Goal: Navigation & Orientation: Find specific page/section

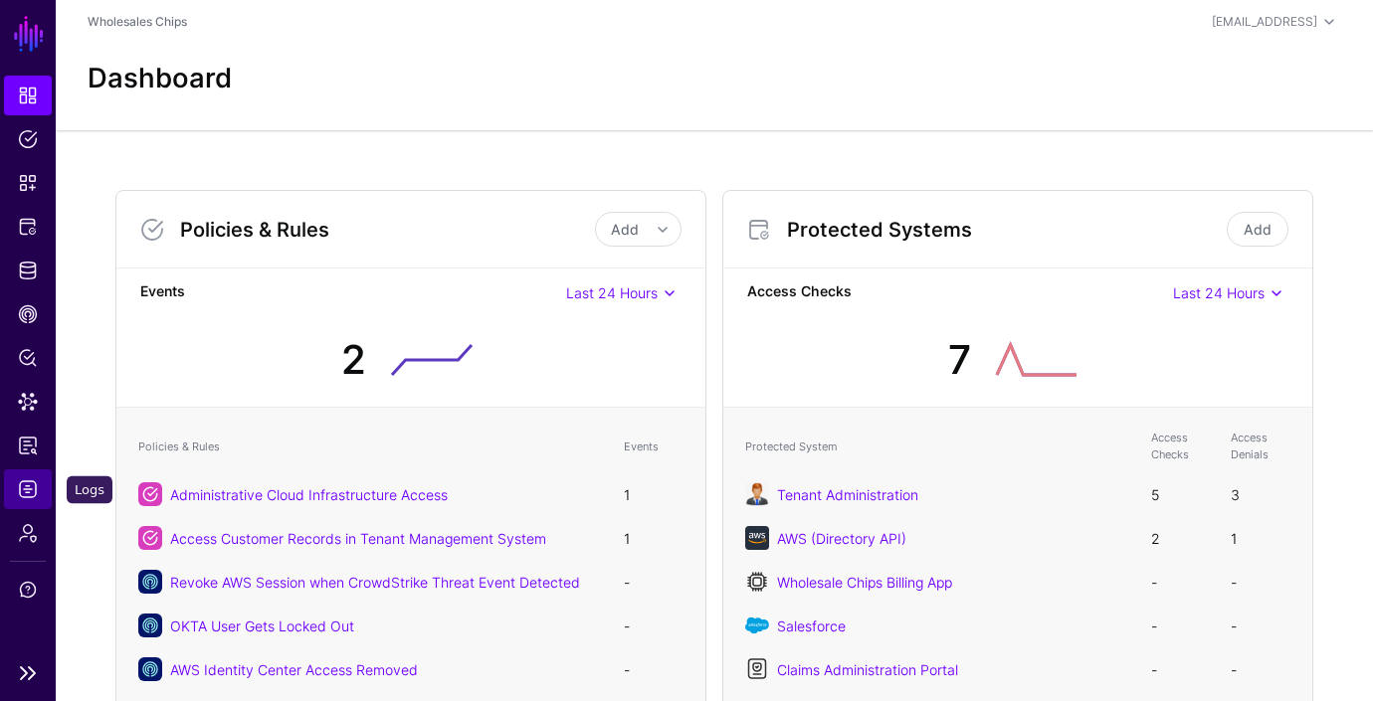
click at [33, 488] on span "Logs" at bounding box center [28, 489] width 20 height 20
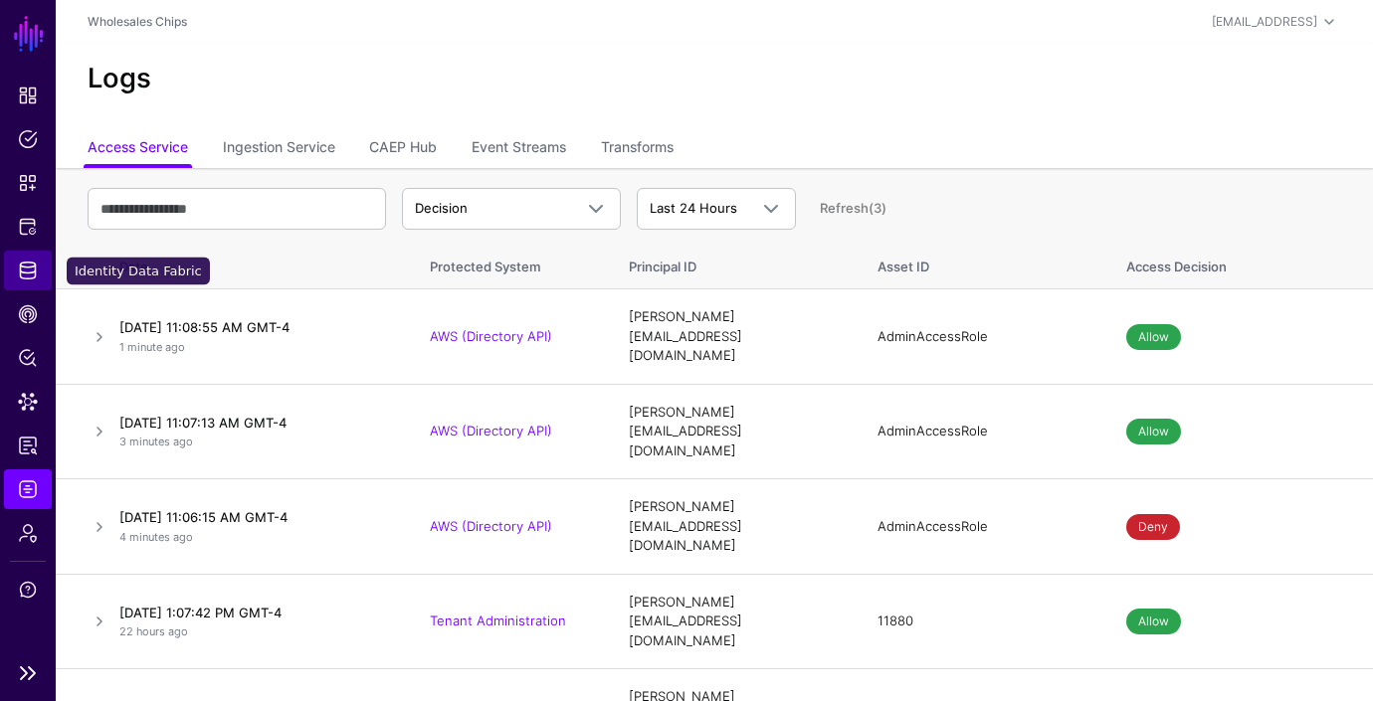
click at [39, 275] on link "Identity Data Fabric" at bounding box center [28, 271] width 48 height 40
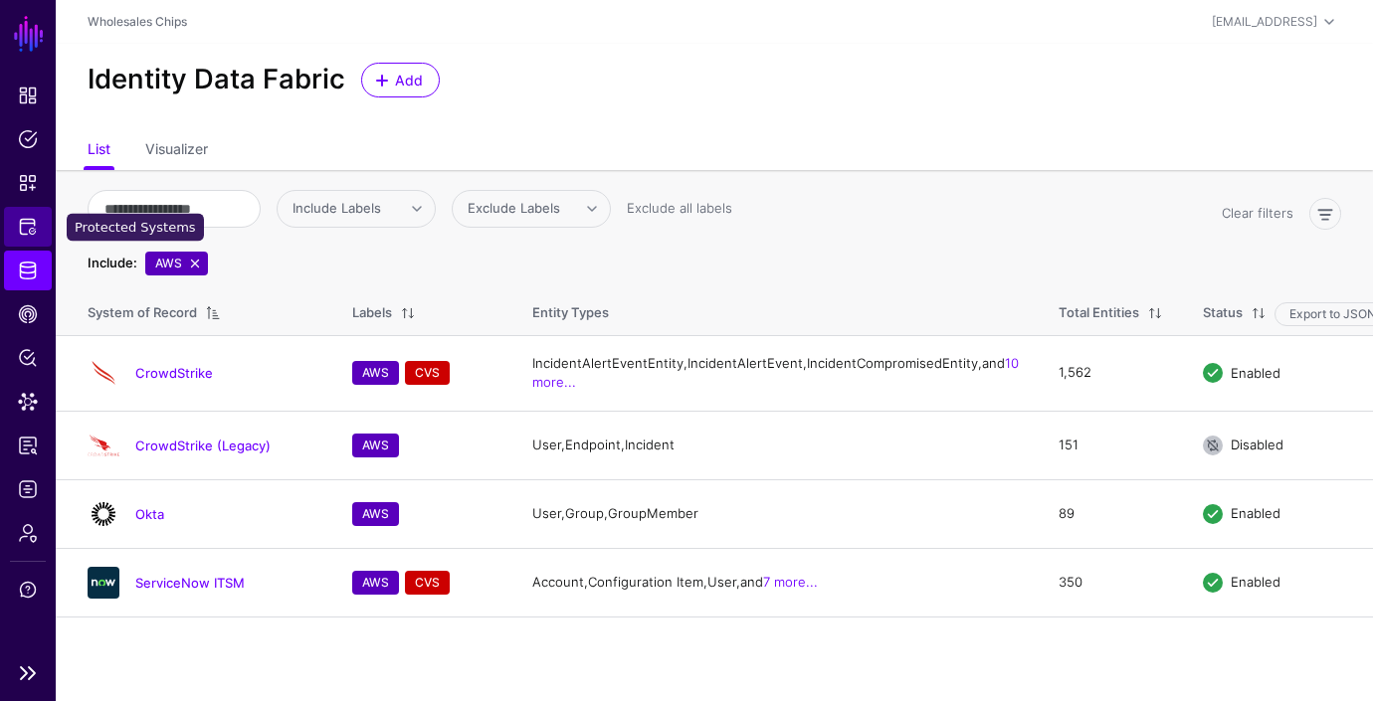
click at [31, 221] on span "Protected Systems" at bounding box center [28, 227] width 20 height 20
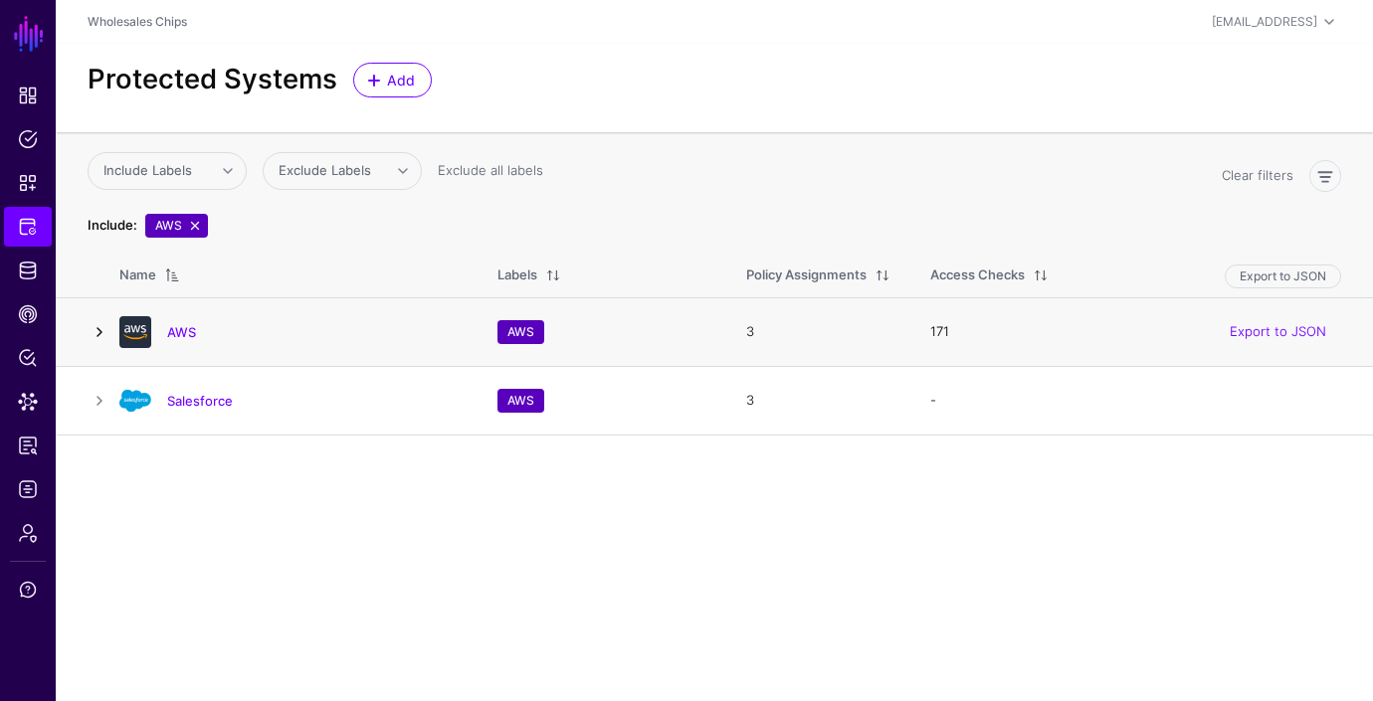
click at [99, 333] on link at bounding box center [100, 332] width 24 height 24
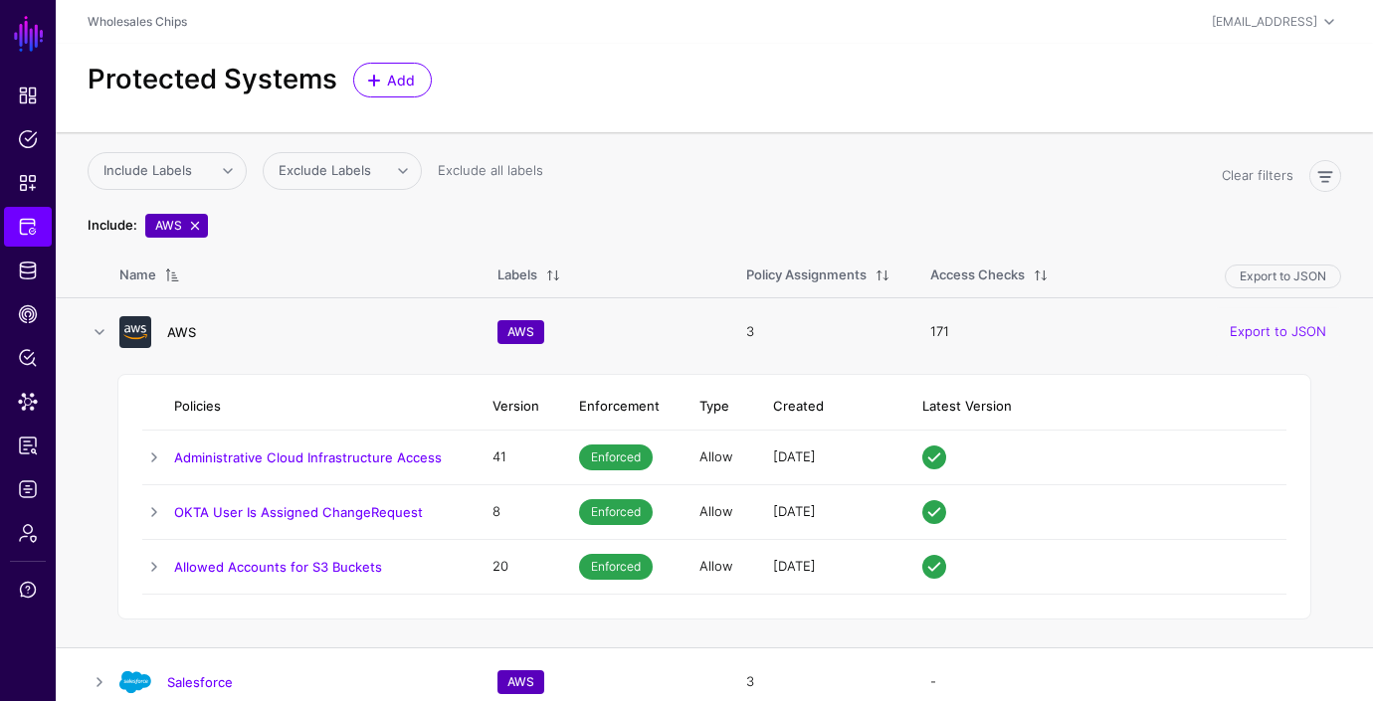
click at [189, 330] on link "AWS" at bounding box center [181, 332] width 29 height 16
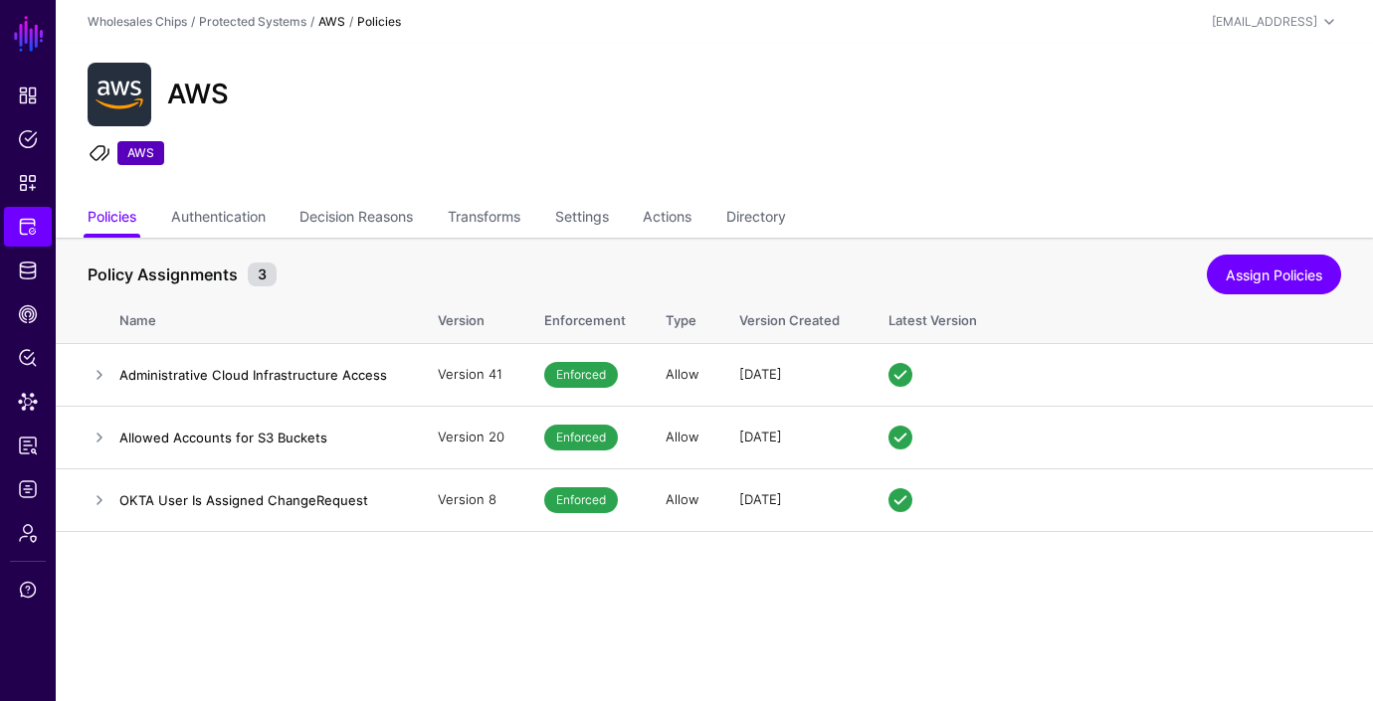
click at [513, 198] on div "AWS AWS" at bounding box center [714, 122] width 1317 height 156
click at [509, 221] on link "Transforms" at bounding box center [484, 219] width 73 height 38
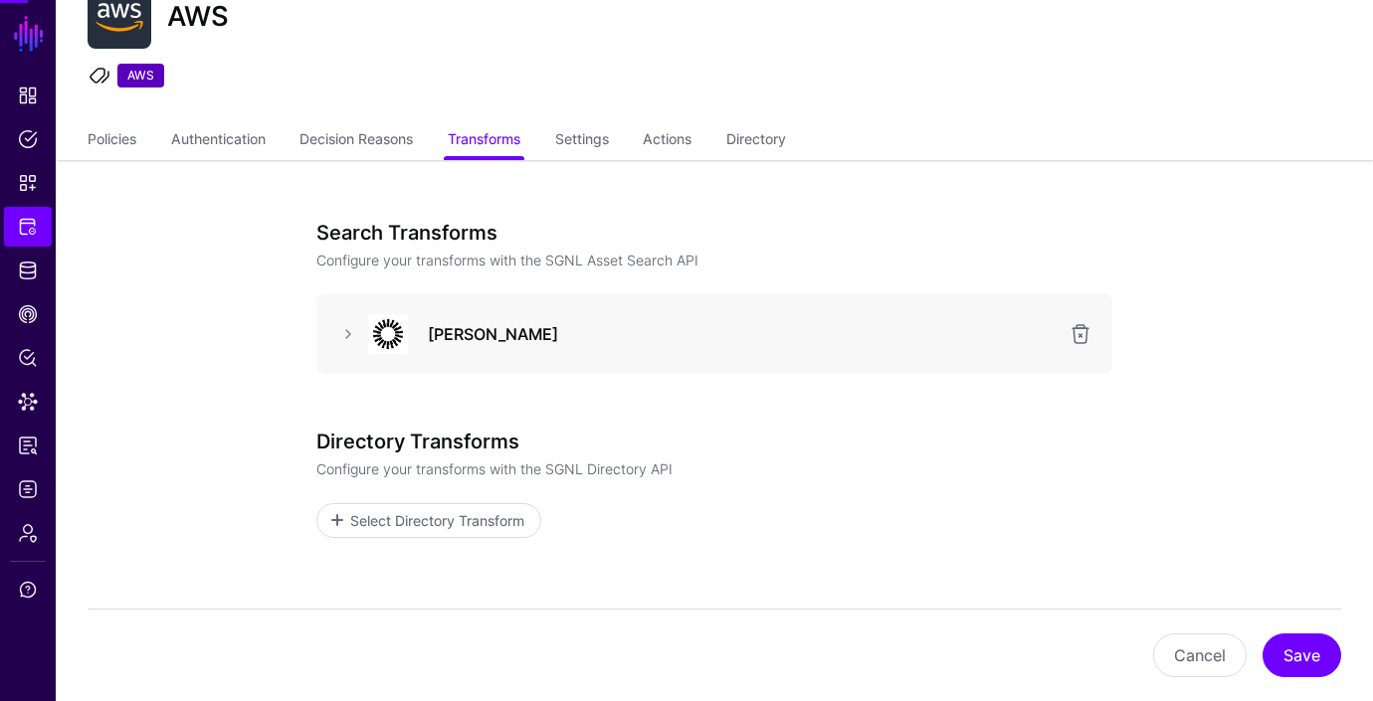
scroll to position [155, 0]
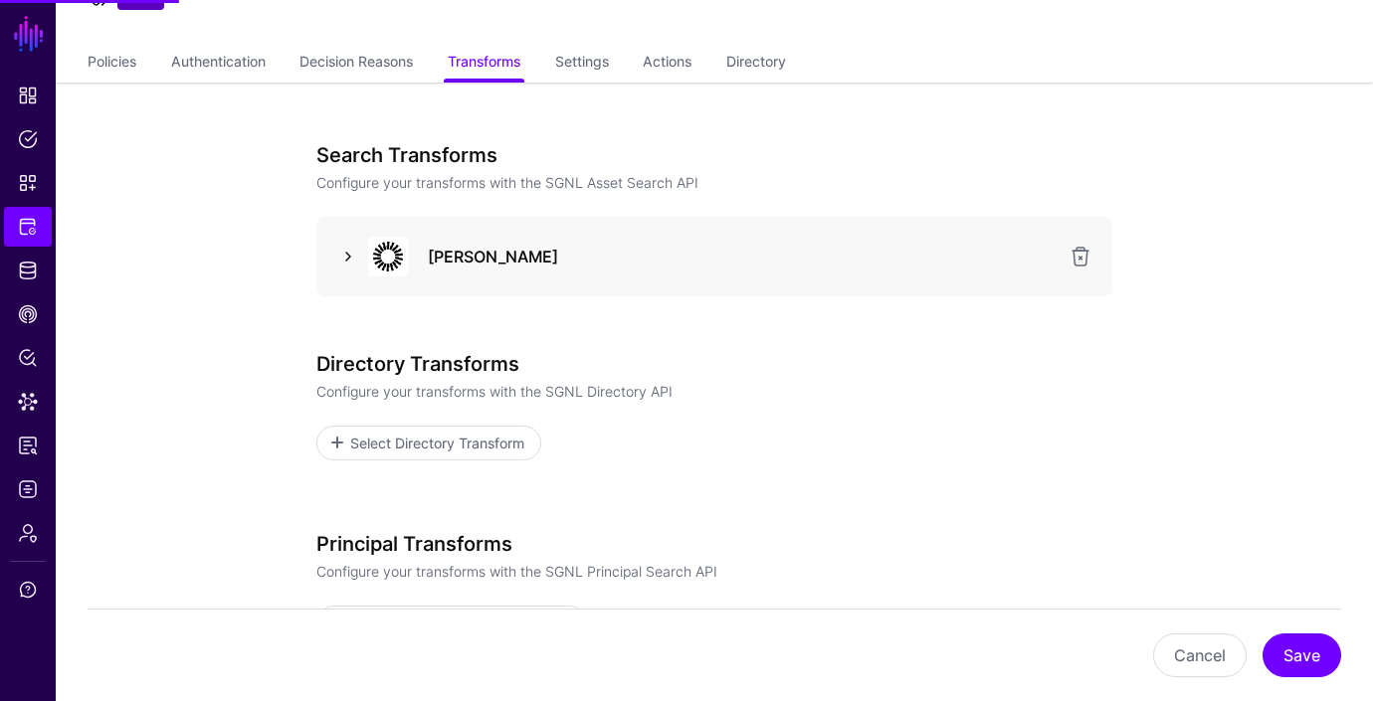
click at [350, 257] on link at bounding box center [348, 257] width 24 height 24
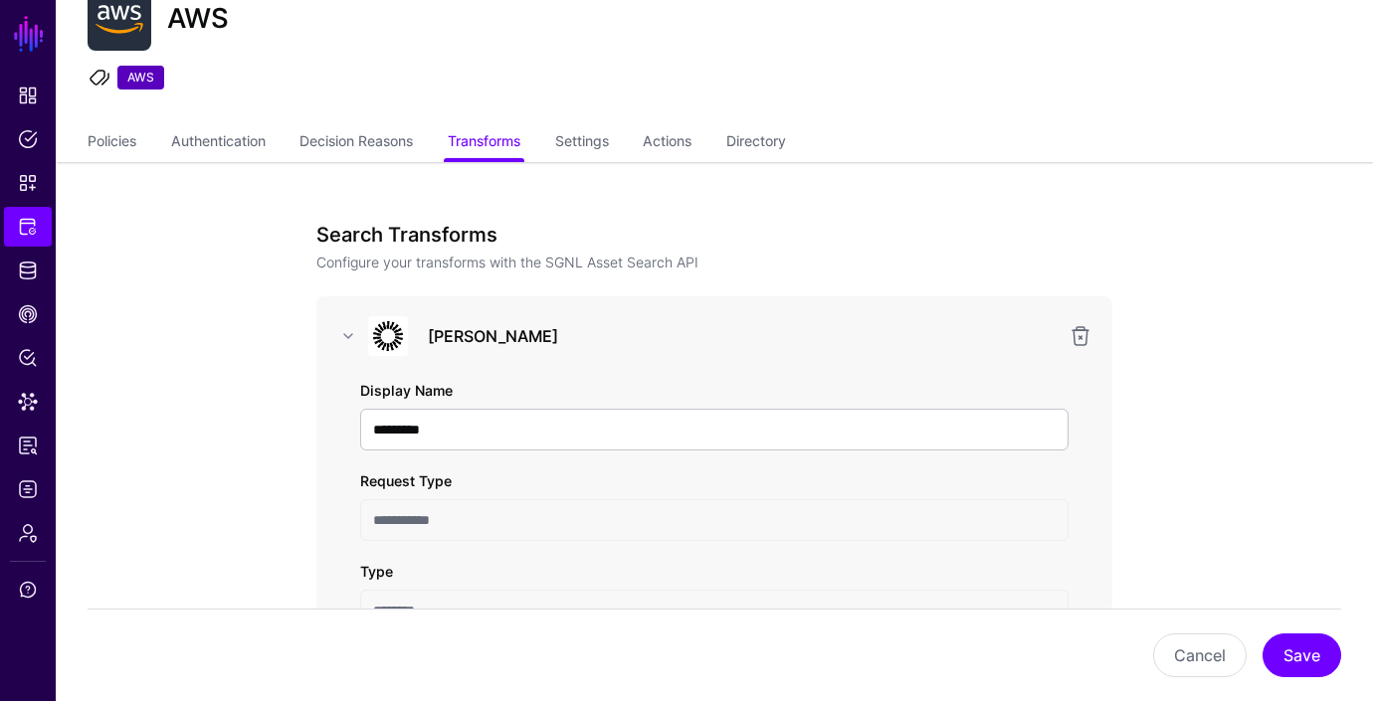
scroll to position [0, 0]
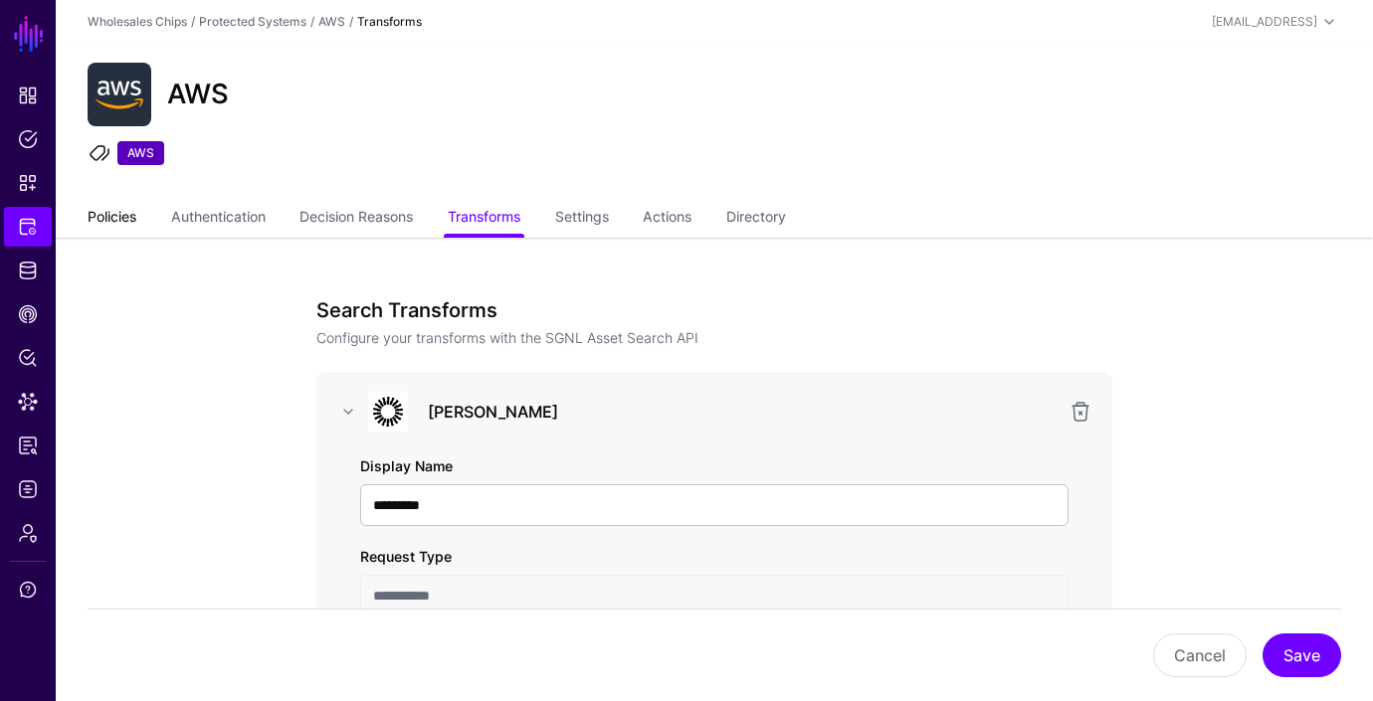
click at [121, 213] on link "Policies" at bounding box center [112, 219] width 49 height 38
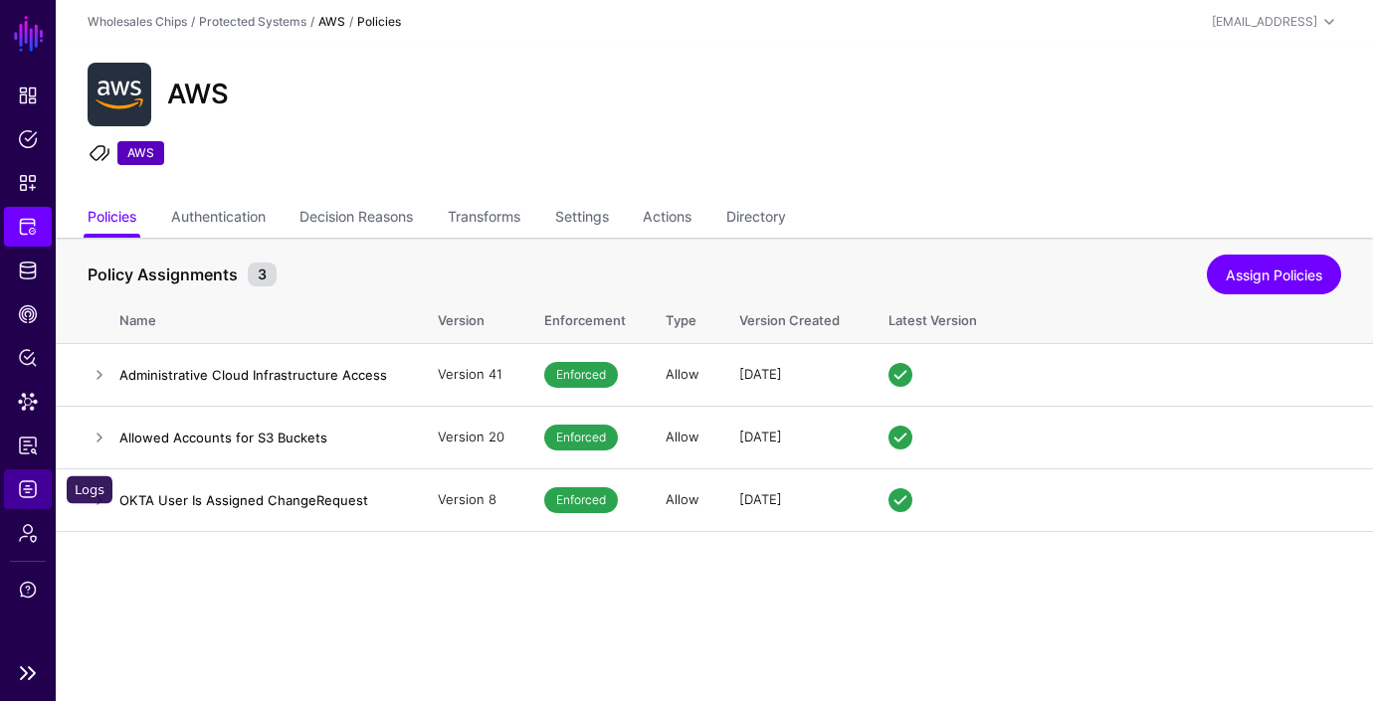
click at [26, 493] on span "Logs" at bounding box center [28, 489] width 20 height 20
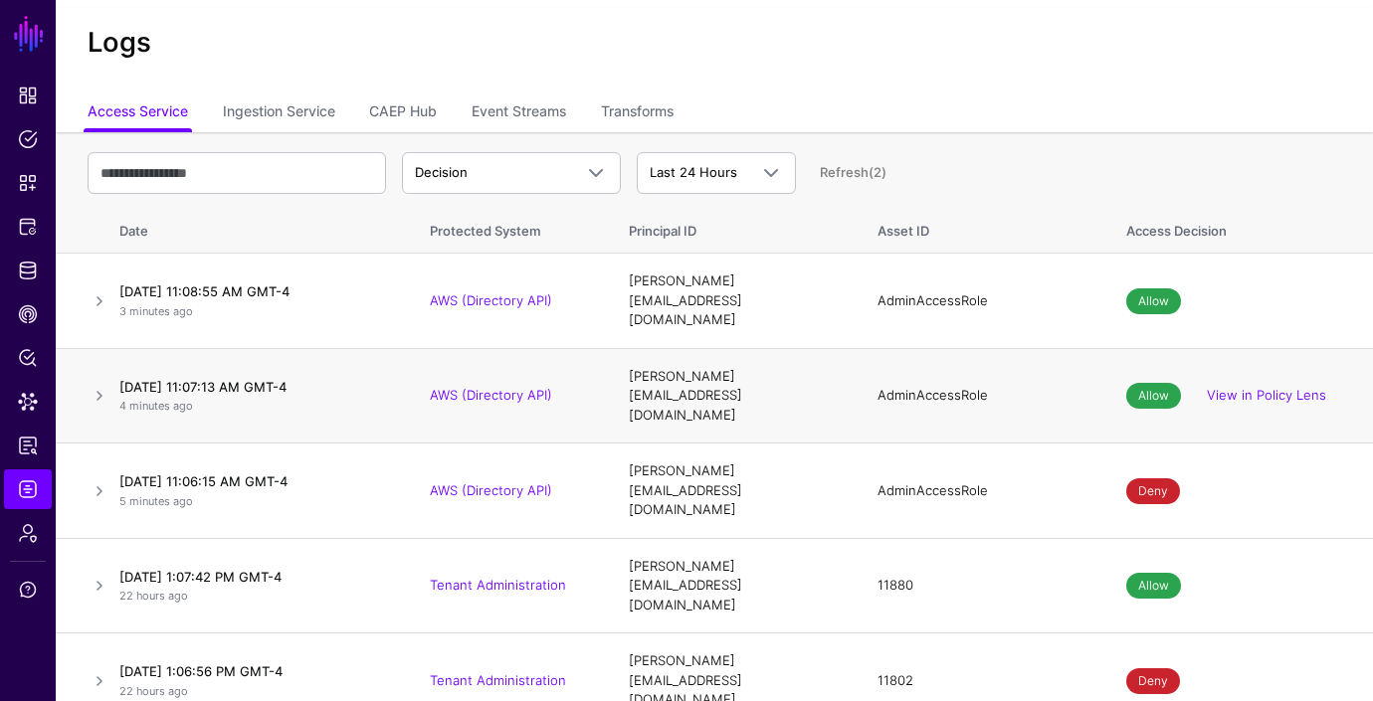
scroll to position [42, 0]
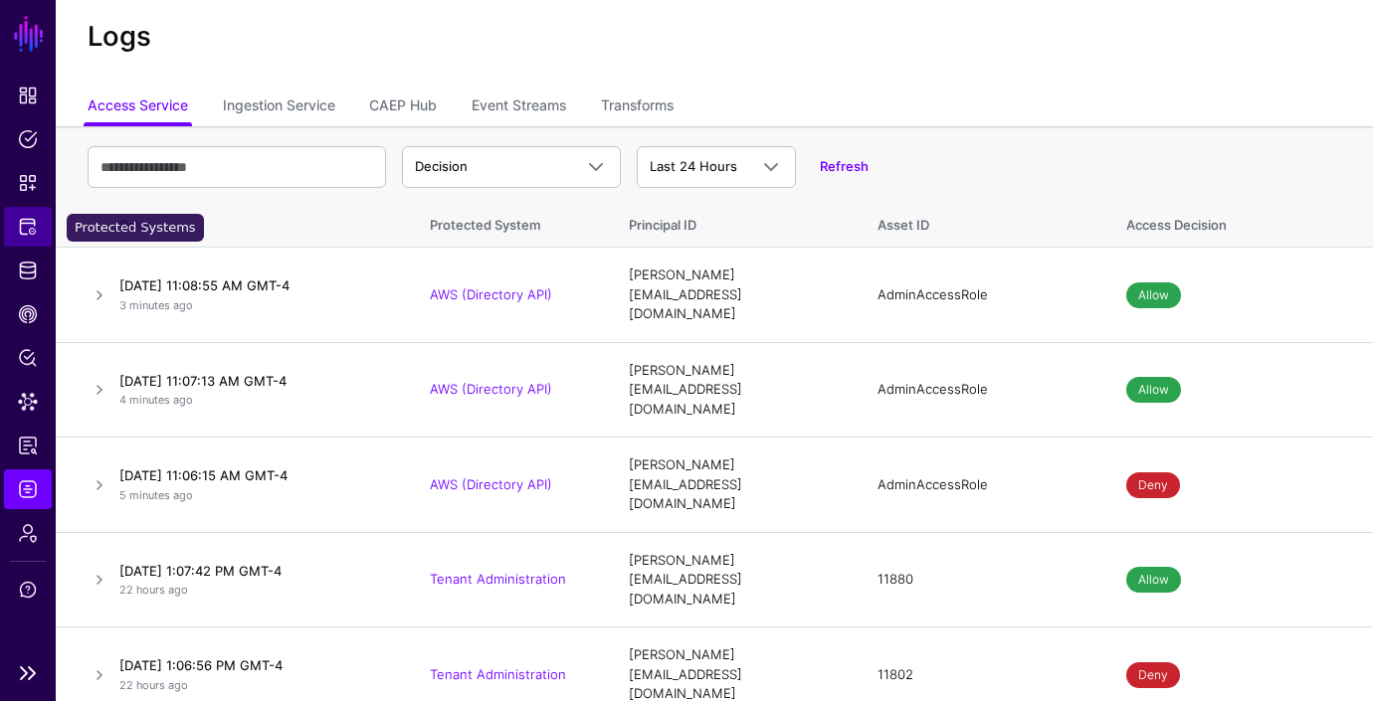
click at [26, 222] on span "Protected Systems" at bounding box center [28, 227] width 20 height 20
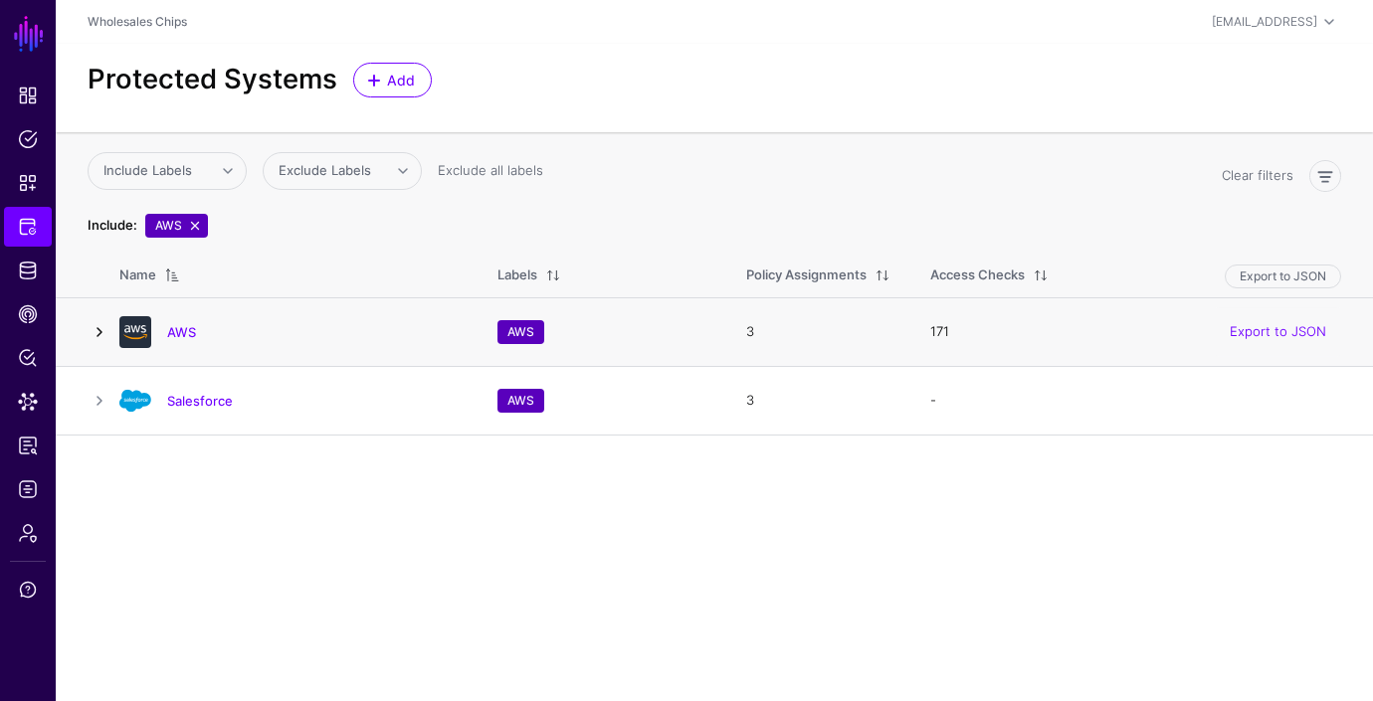
click at [102, 330] on link at bounding box center [100, 332] width 24 height 24
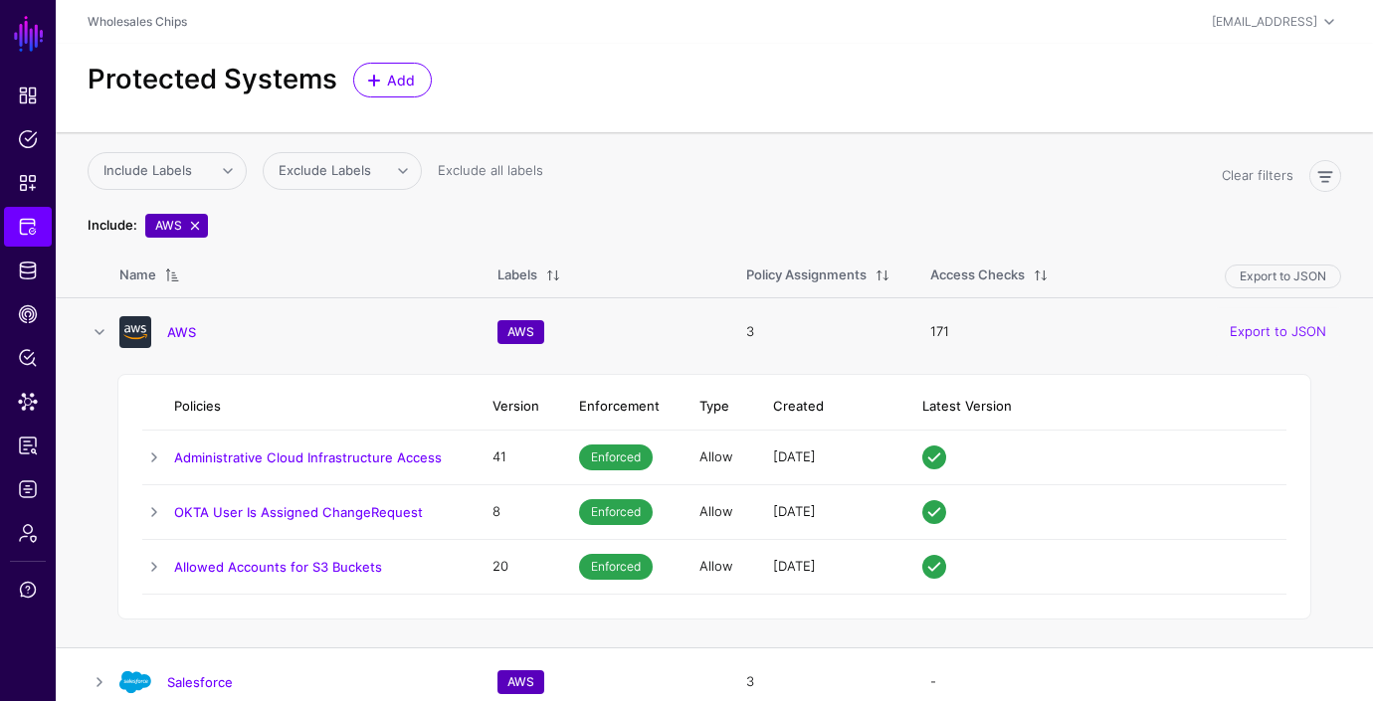
click at [186, 320] on div "AWS" at bounding box center [288, 332] width 354 height 32
click at [186, 327] on link "AWS" at bounding box center [181, 332] width 29 height 16
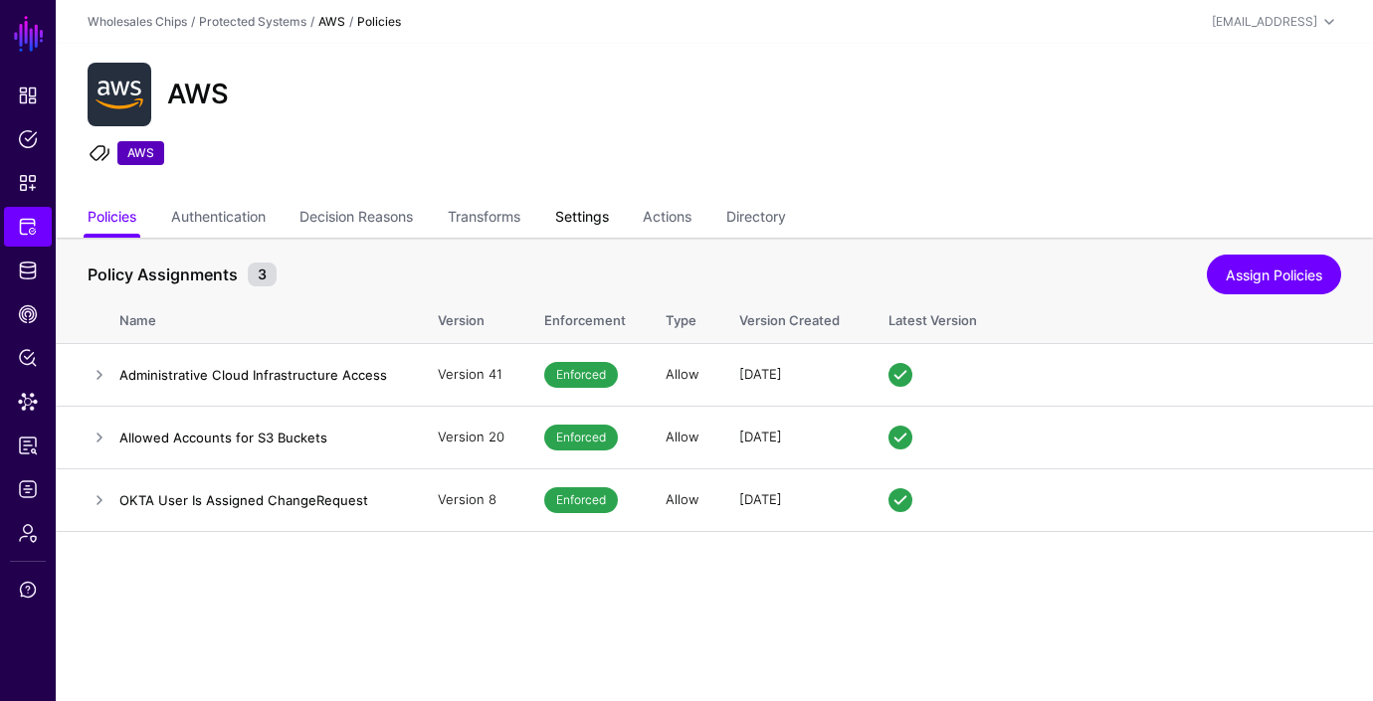
click at [609, 218] on link "Settings" at bounding box center [582, 219] width 54 height 38
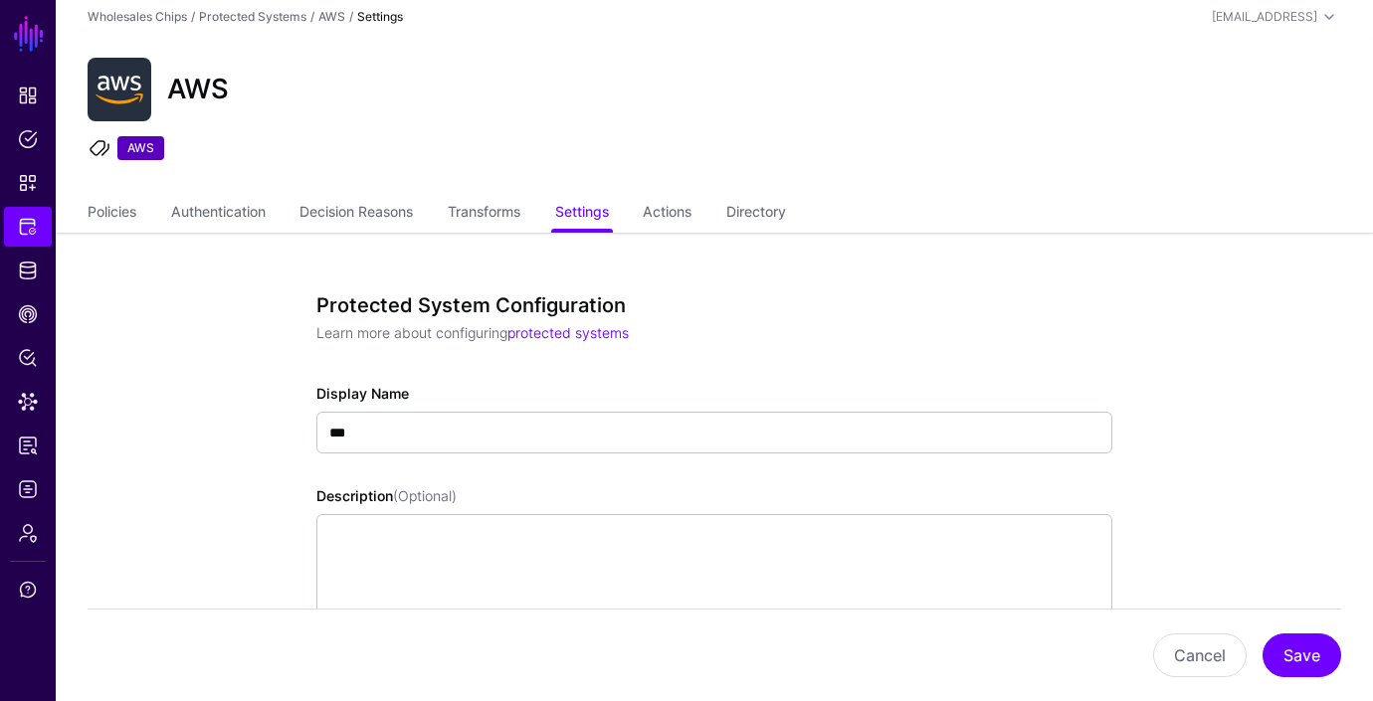
scroll to position [6, 0]
click at [28, 221] on span "Protected Systems" at bounding box center [28, 227] width 20 height 20
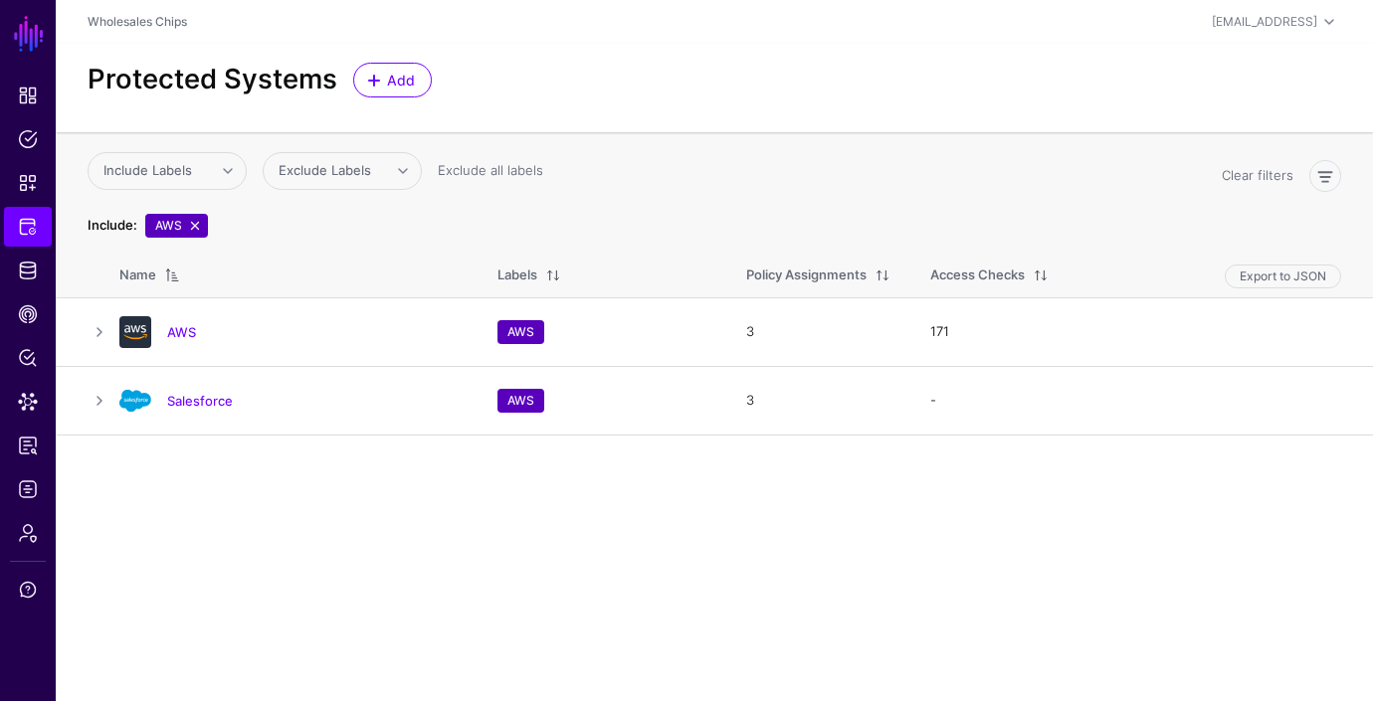
click at [192, 225] on link at bounding box center [195, 226] width 16 height 16
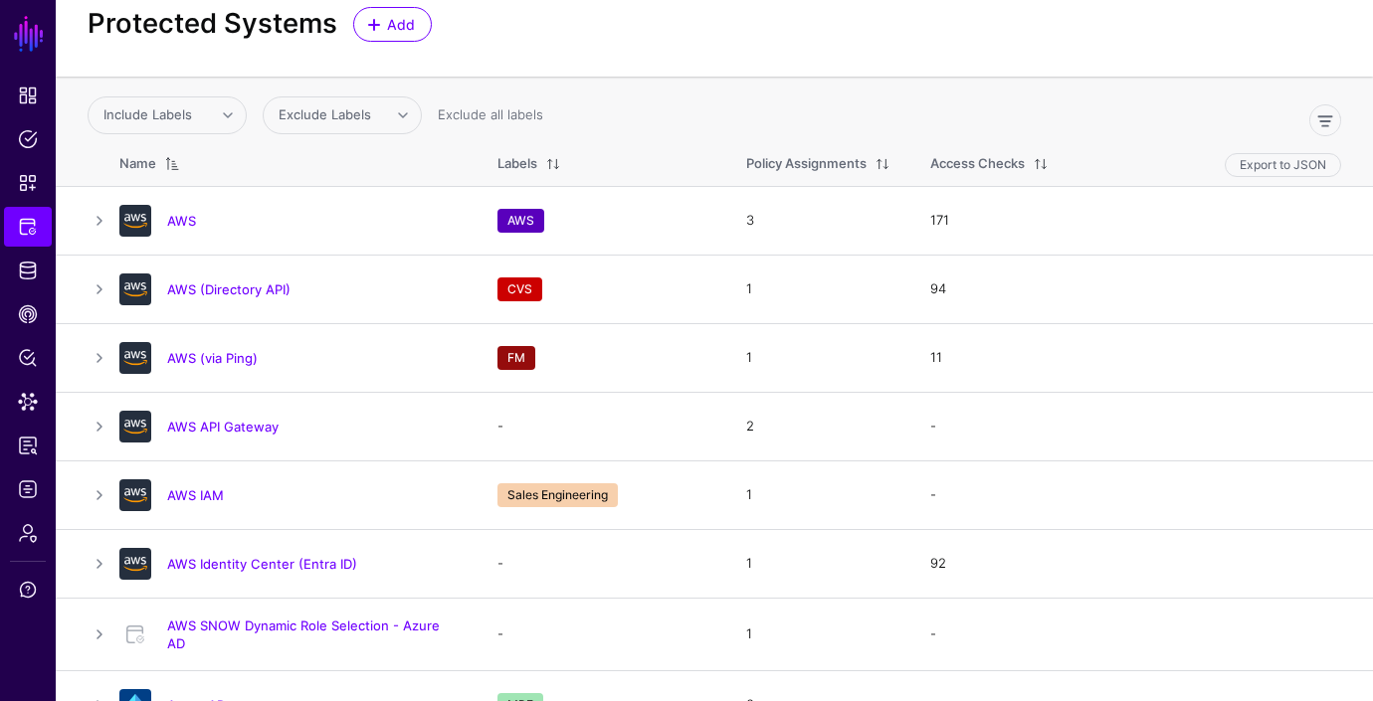
scroll to position [62, 0]
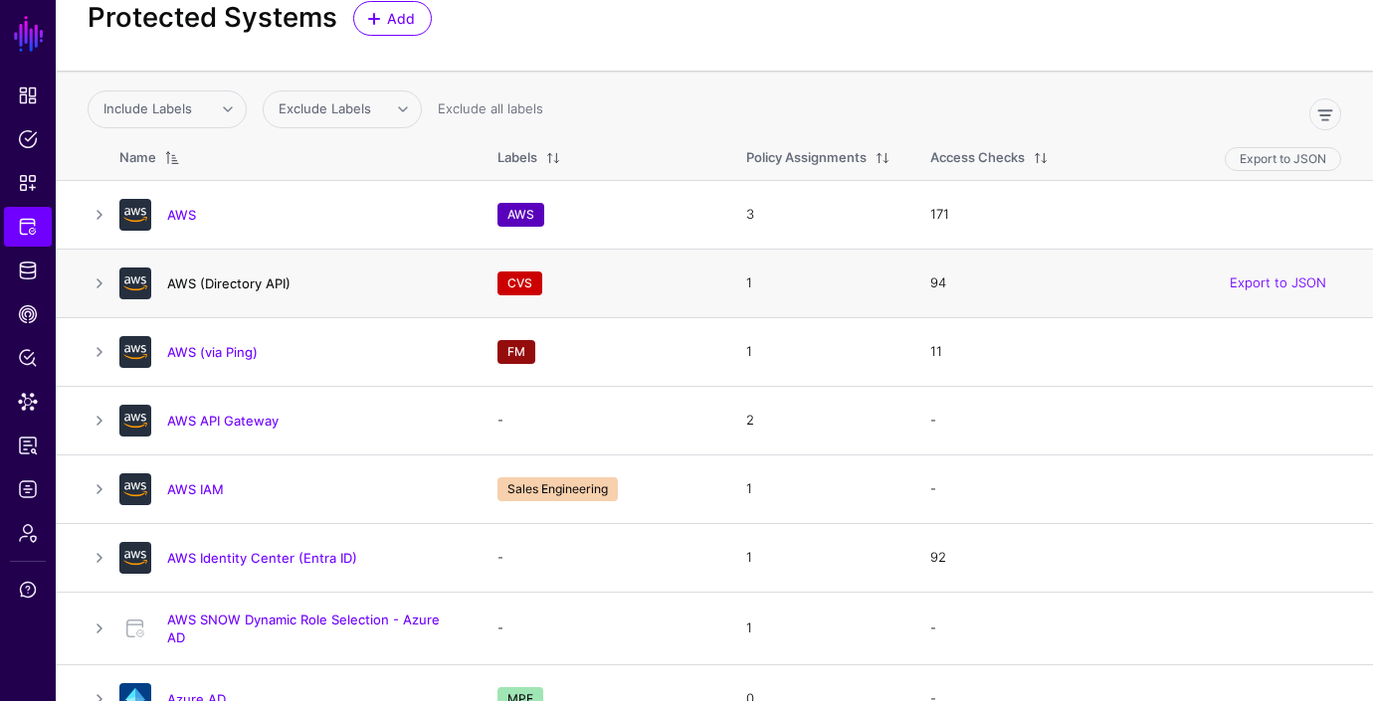
click at [193, 280] on link "AWS (Directory API)" at bounding box center [228, 283] width 123 height 16
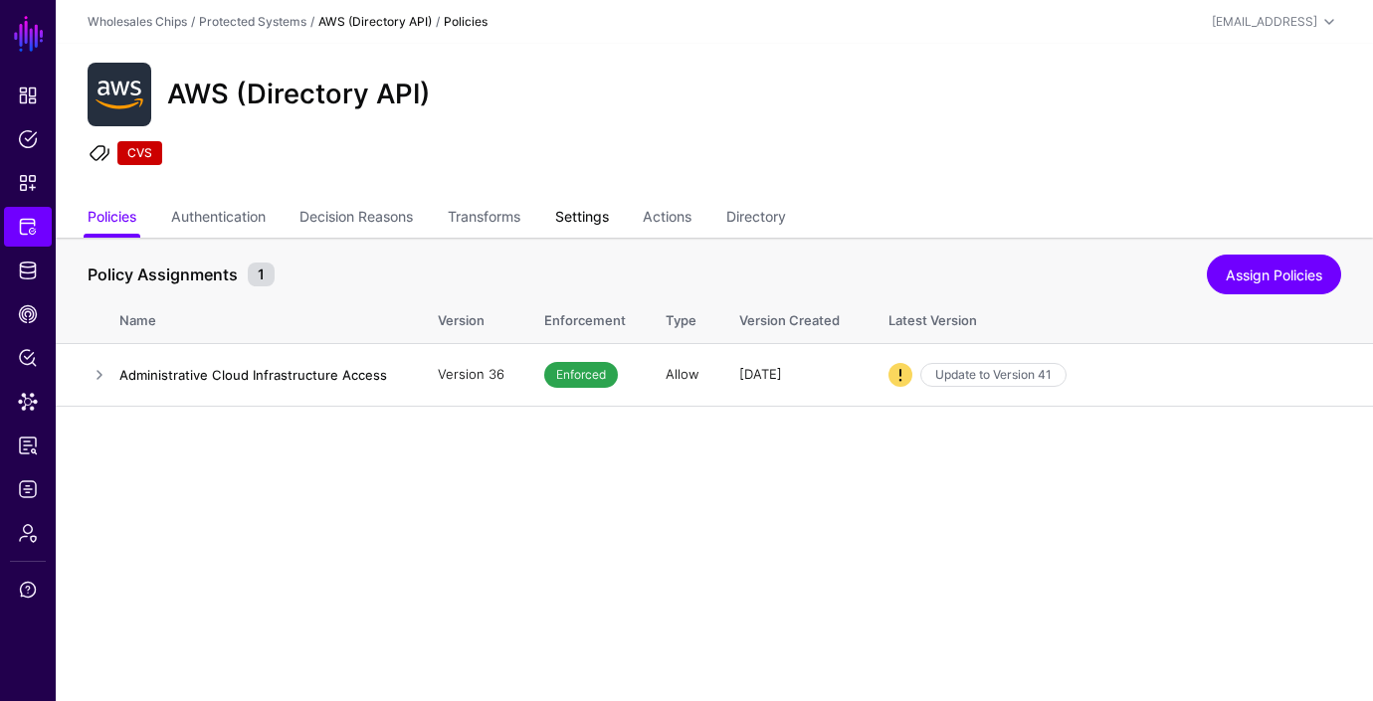
click at [599, 219] on link "Settings" at bounding box center [582, 219] width 54 height 38
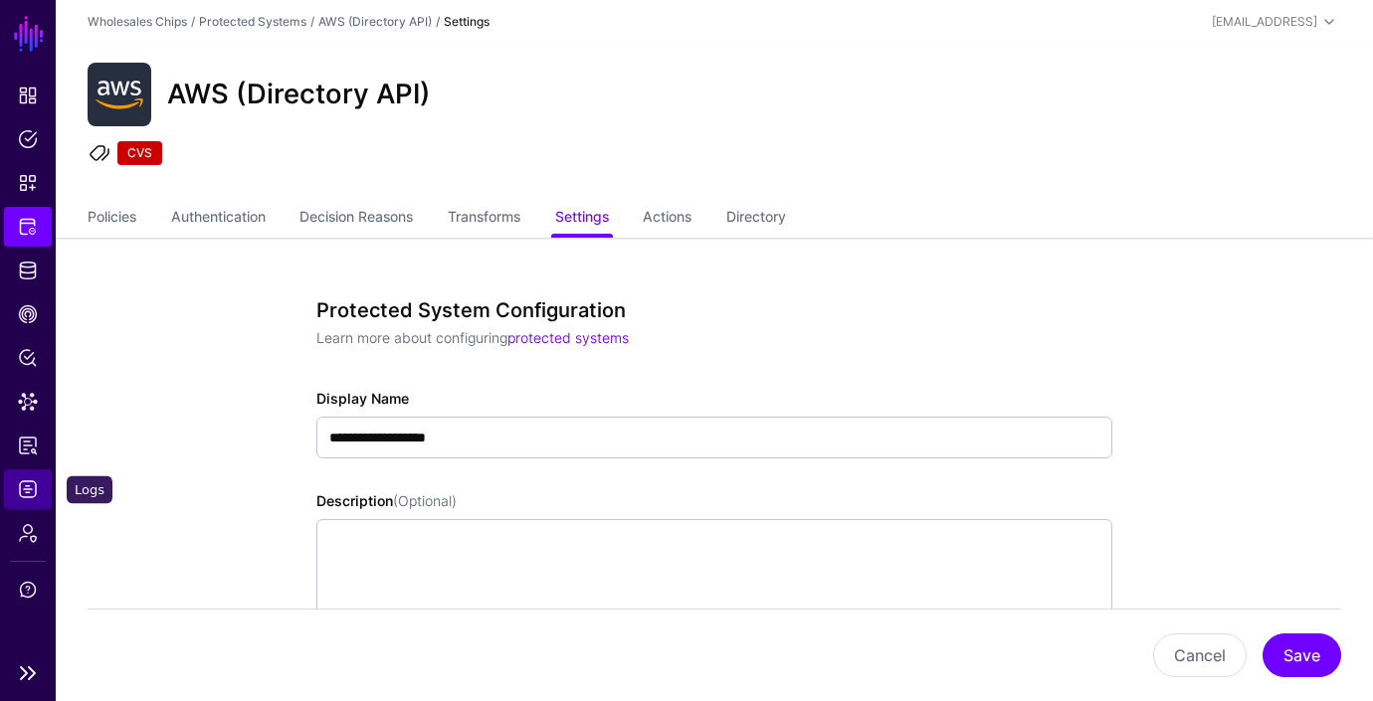
click at [30, 500] on link "Logs" at bounding box center [28, 489] width 48 height 40
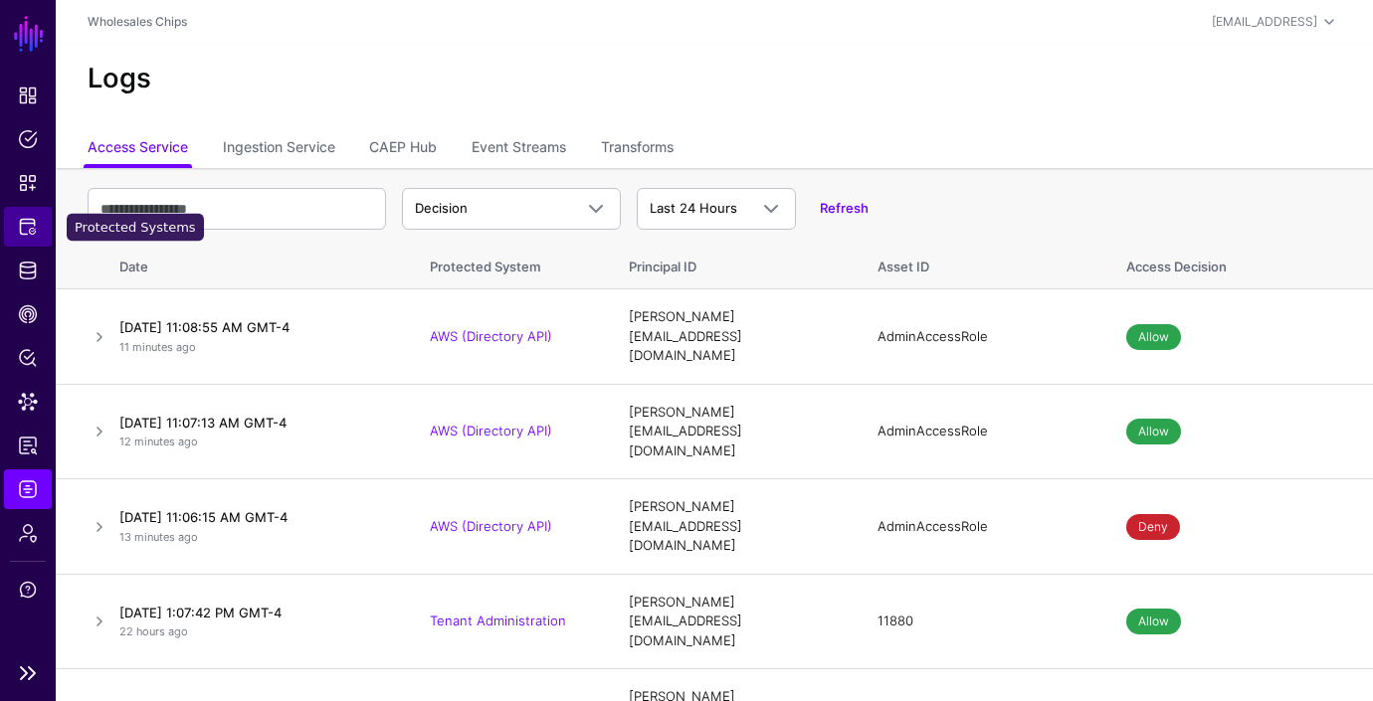
click at [29, 234] on span "Protected Systems" at bounding box center [28, 227] width 20 height 20
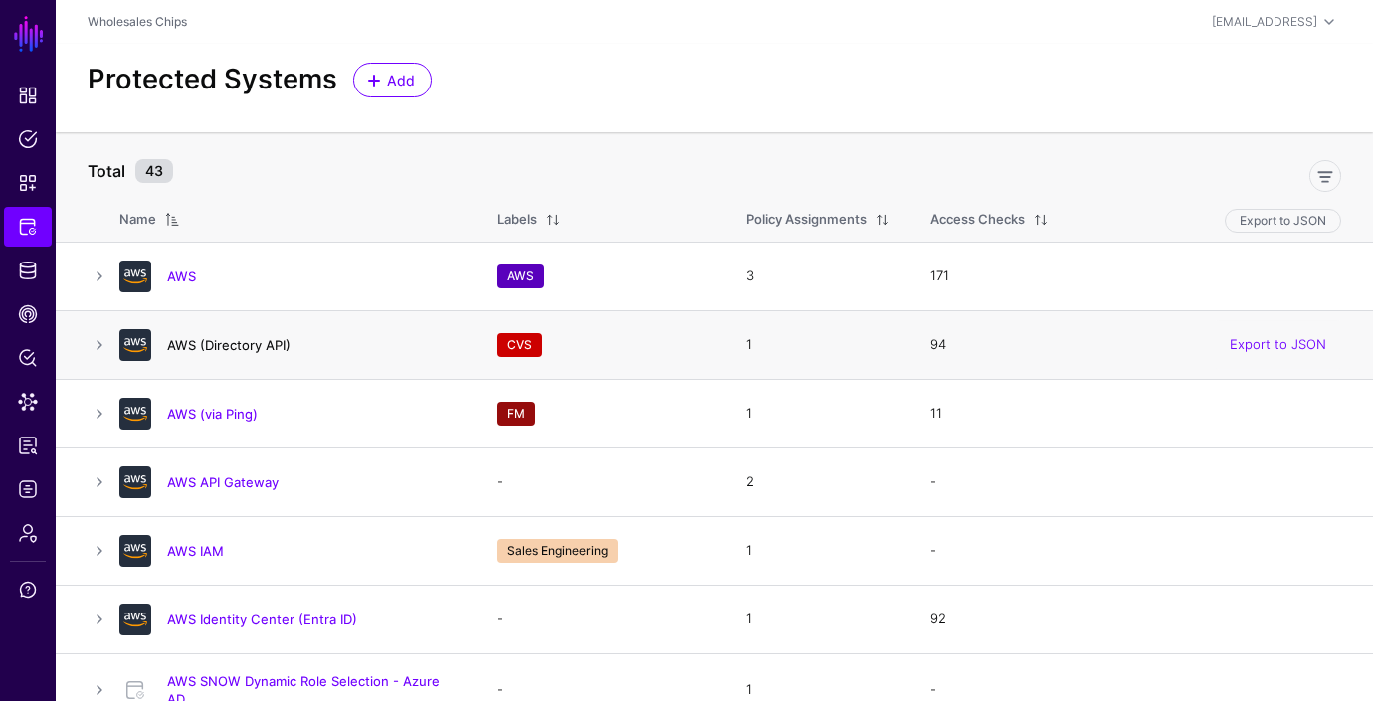
click at [235, 344] on link "AWS (Directory API)" at bounding box center [228, 345] width 123 height 16
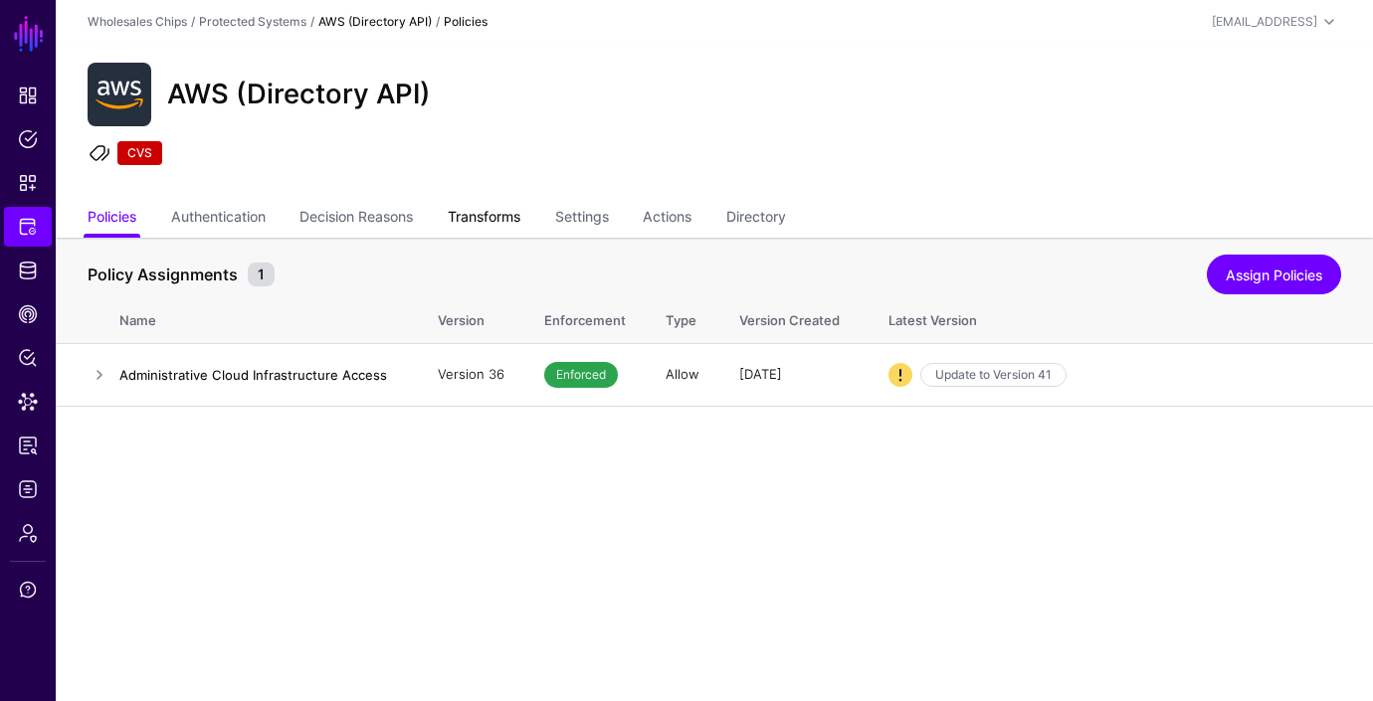
click at [518, 207] on link "Transforms" at bounding box center [484, 219] width 73 height 38
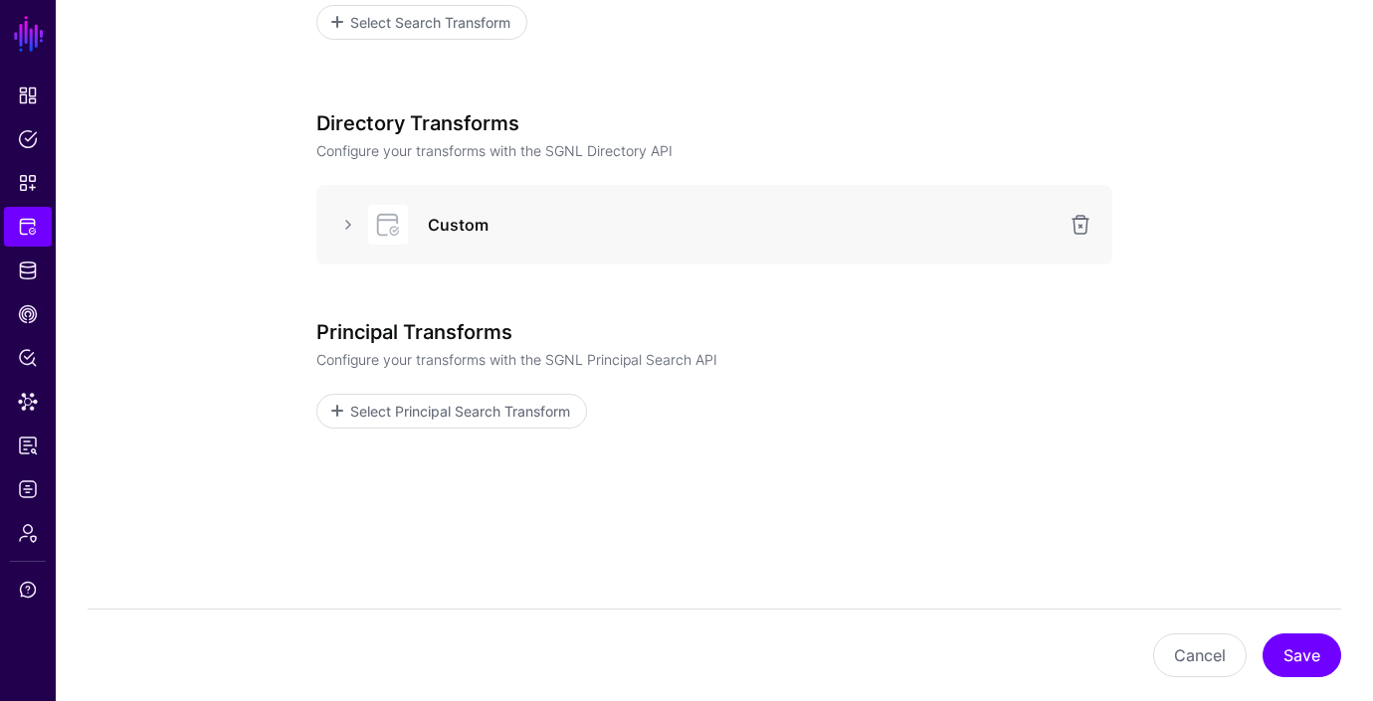
scroll to position [569, 0]
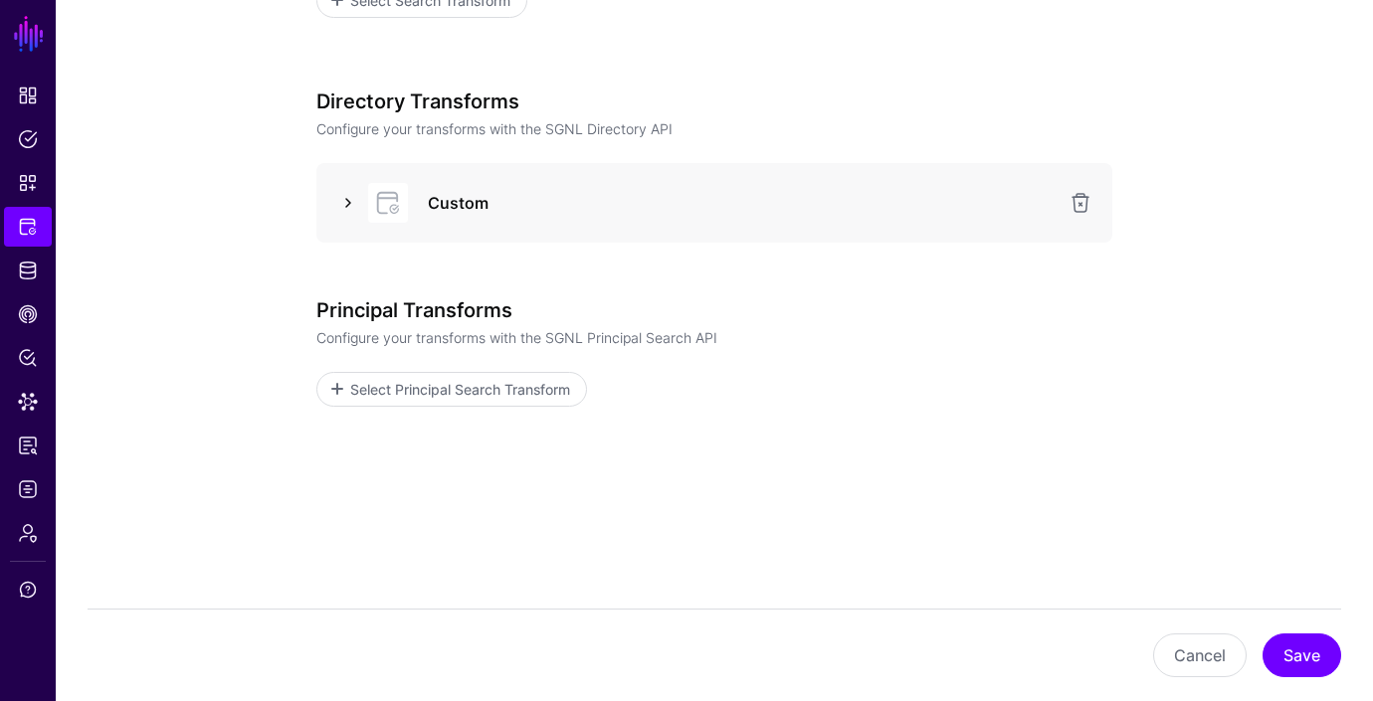
click at [348, 206] on link at bounding box center [348, 203] width 24 height 24
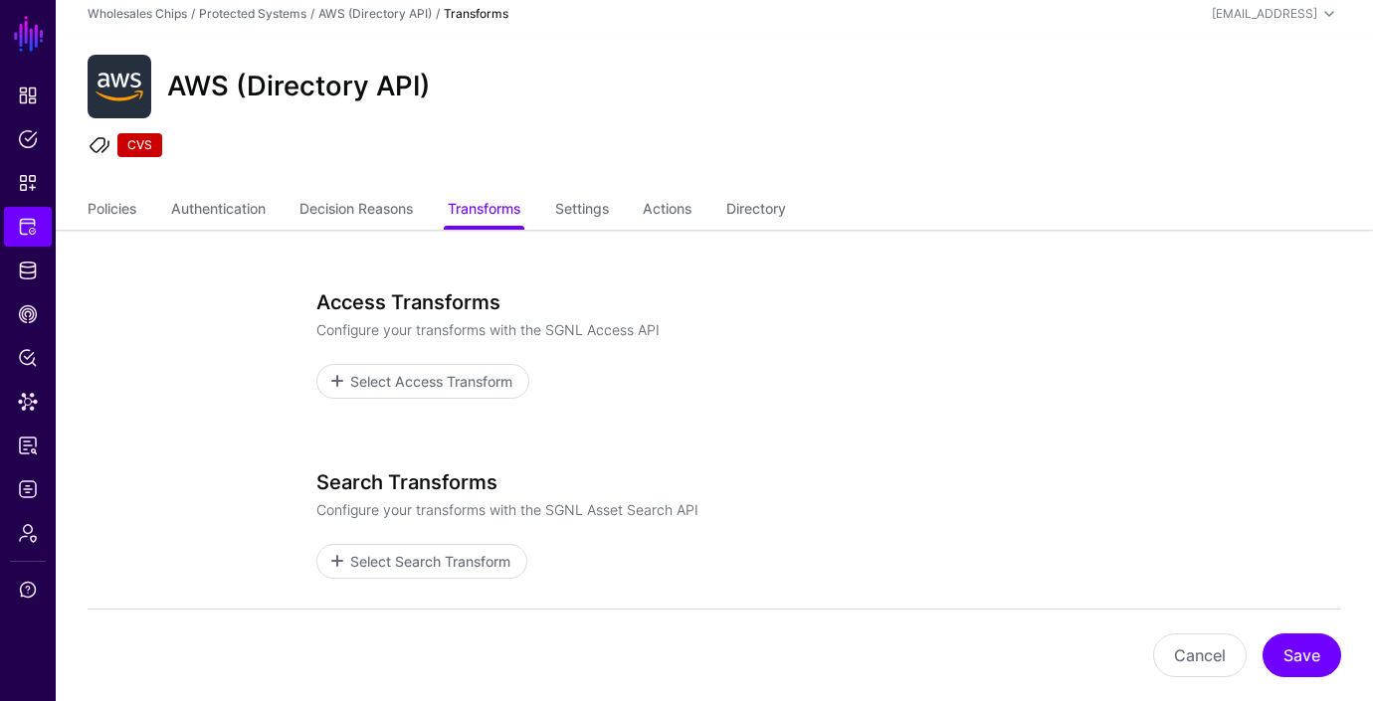
scroll to position [0, 0]
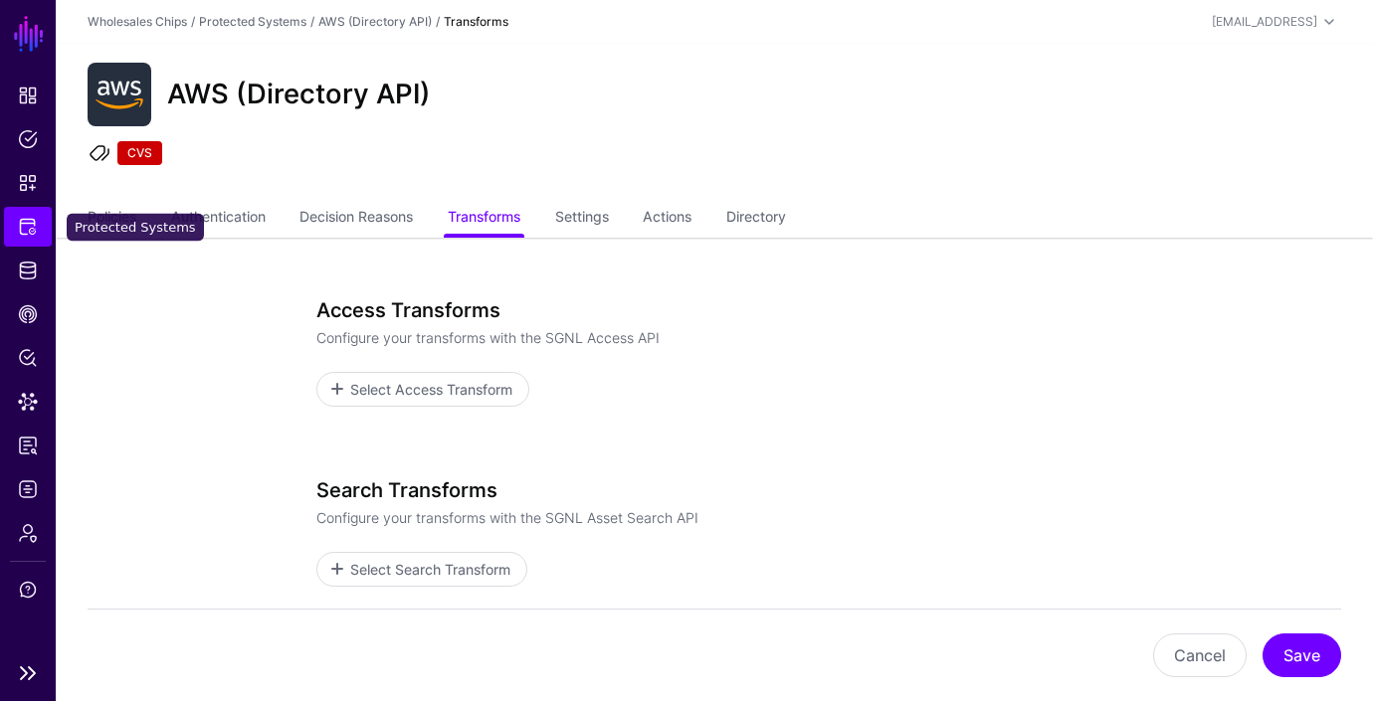
click at [41, 231] on link "Protected Systems" at bounding box center [28, 227] width 48 height 40
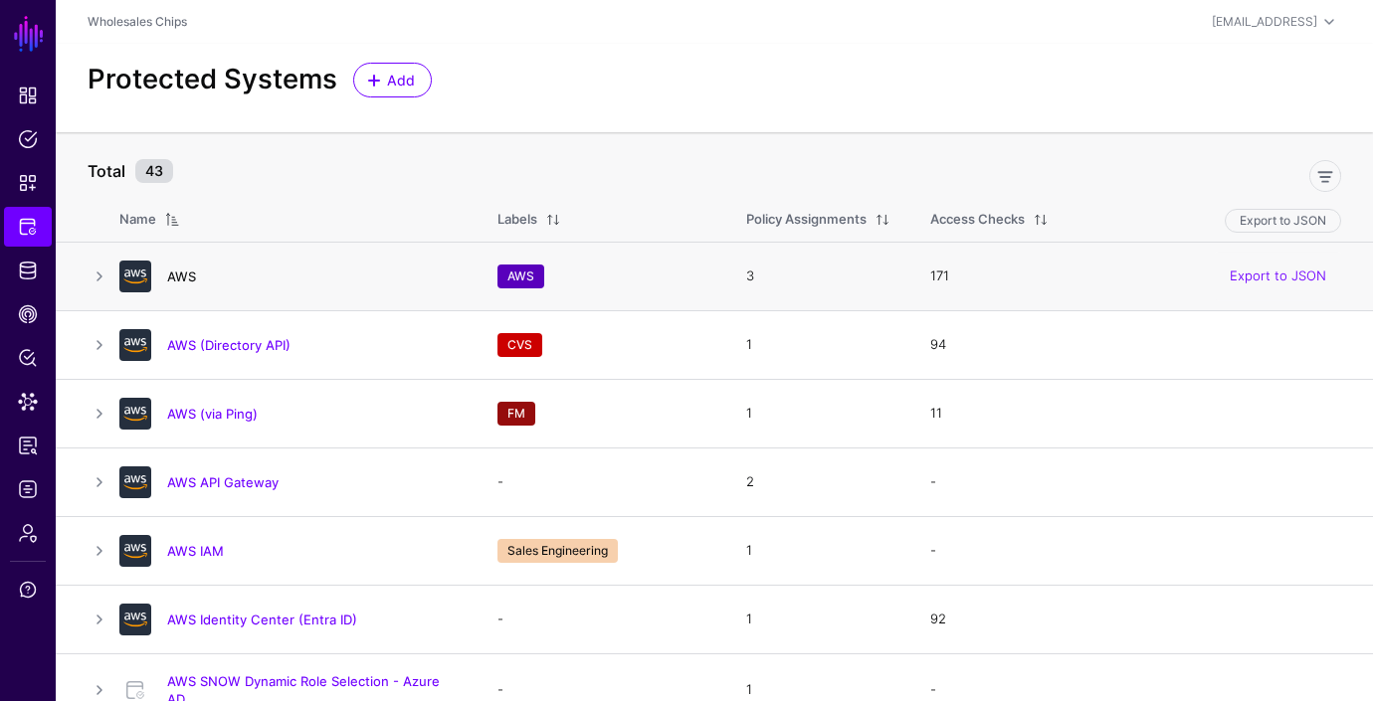
click at [182, 274] on link "AWS" at bounding box center [181, 277] width 29 height 16
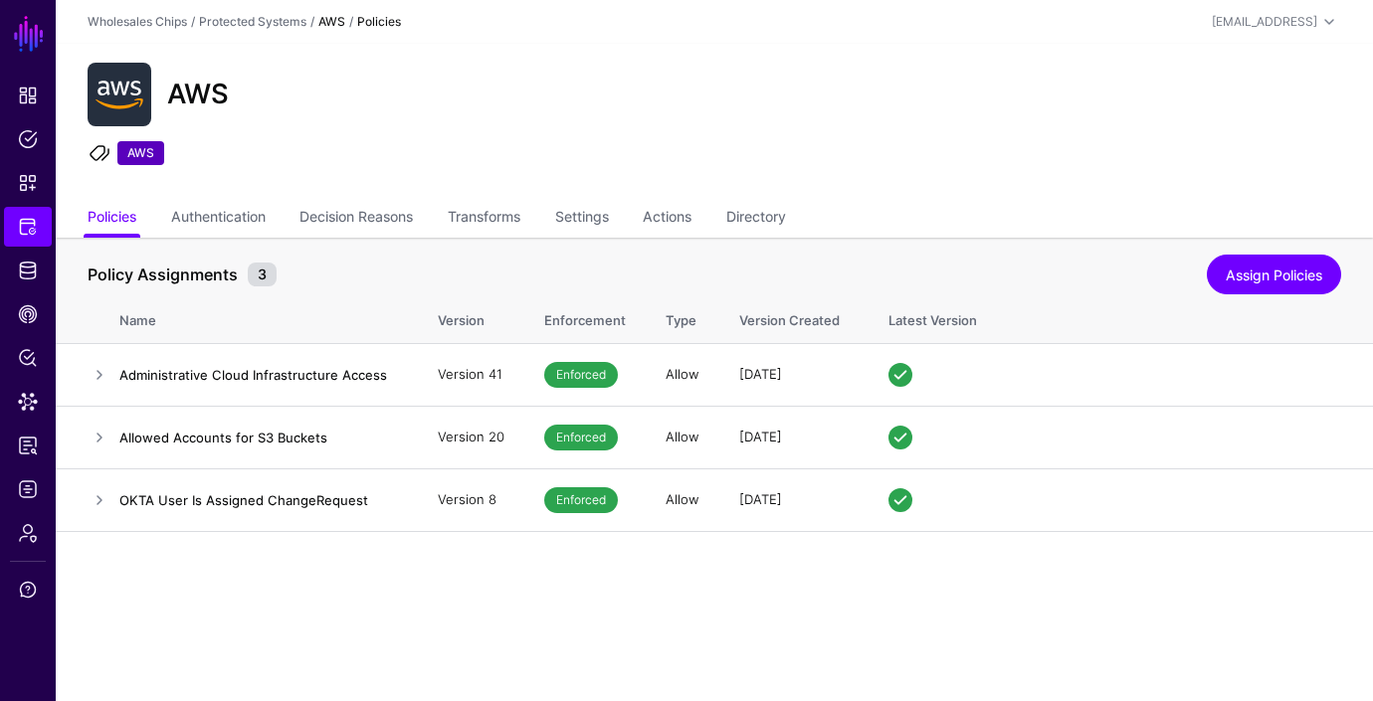
click at [531, 213] on ul "Policies Authentication Decision Reasons Transforms Settings Actions Directory" at bounding box center [714, 219] width 1253 height 38
click at [511, 215] on link "Transforms" at bounding box center [484, 219] width 73 height 38
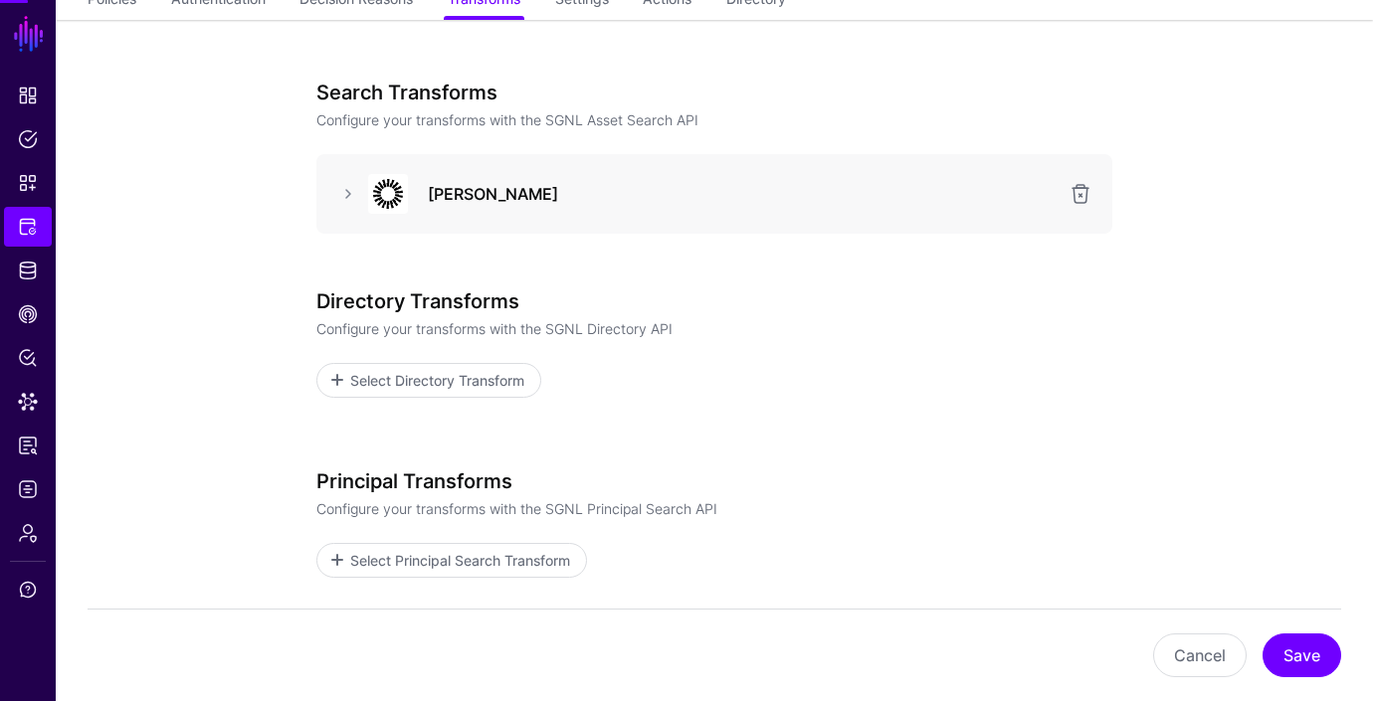
scroll to position [274, 0]
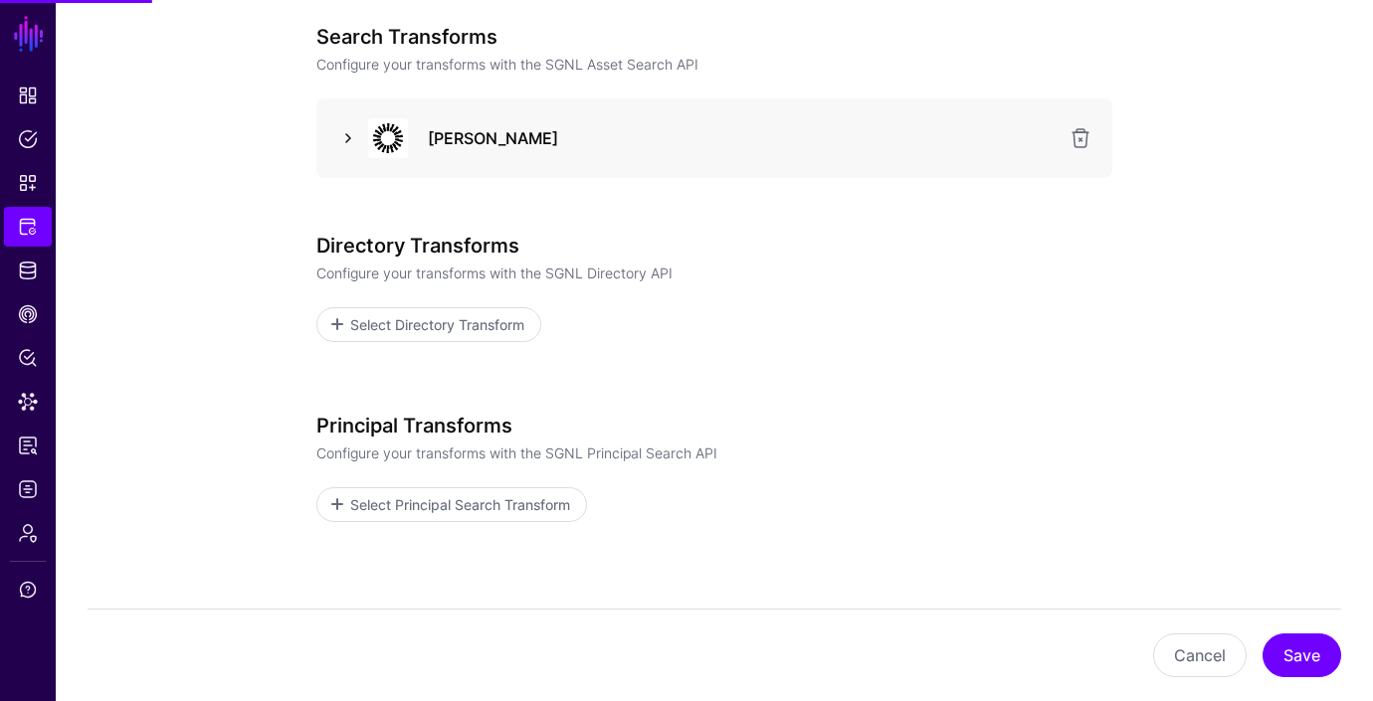
click at [346, 139] on link at bounding box center [348, 138] width 24 height 24
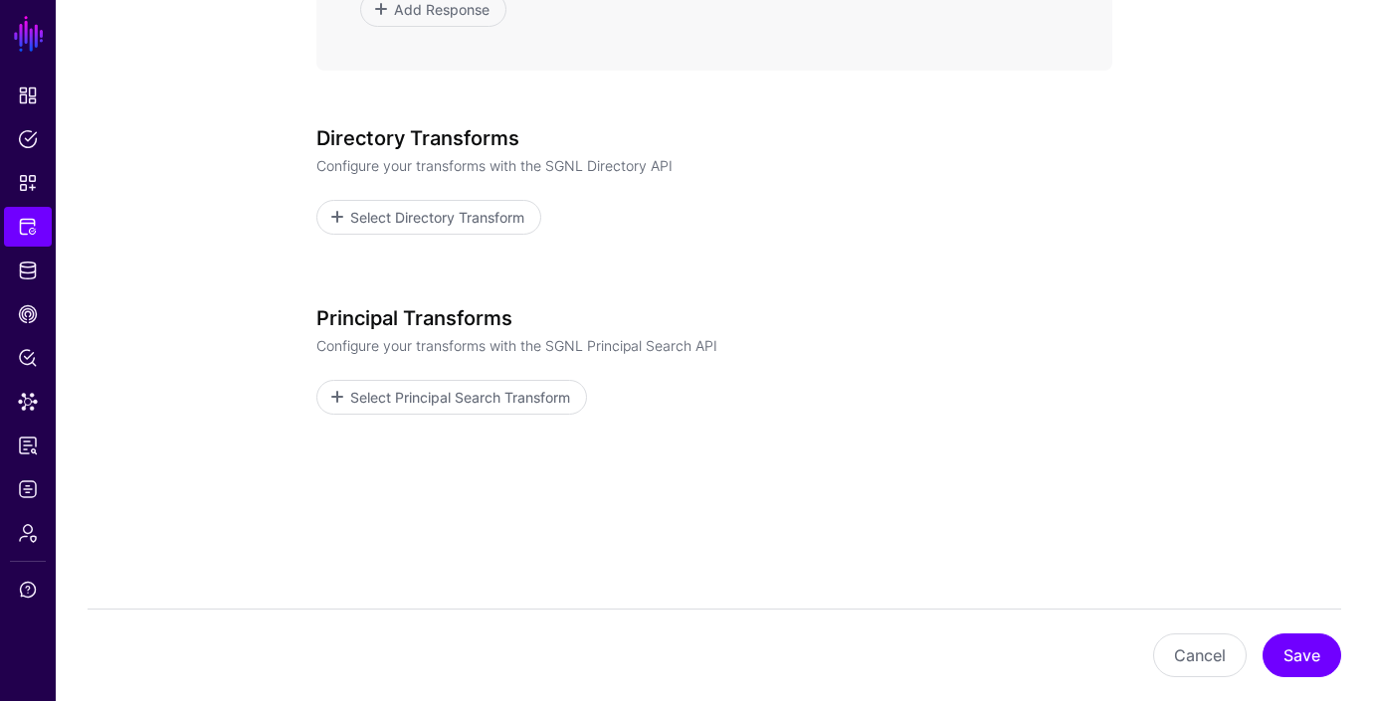
scroll to position [1752, 0]
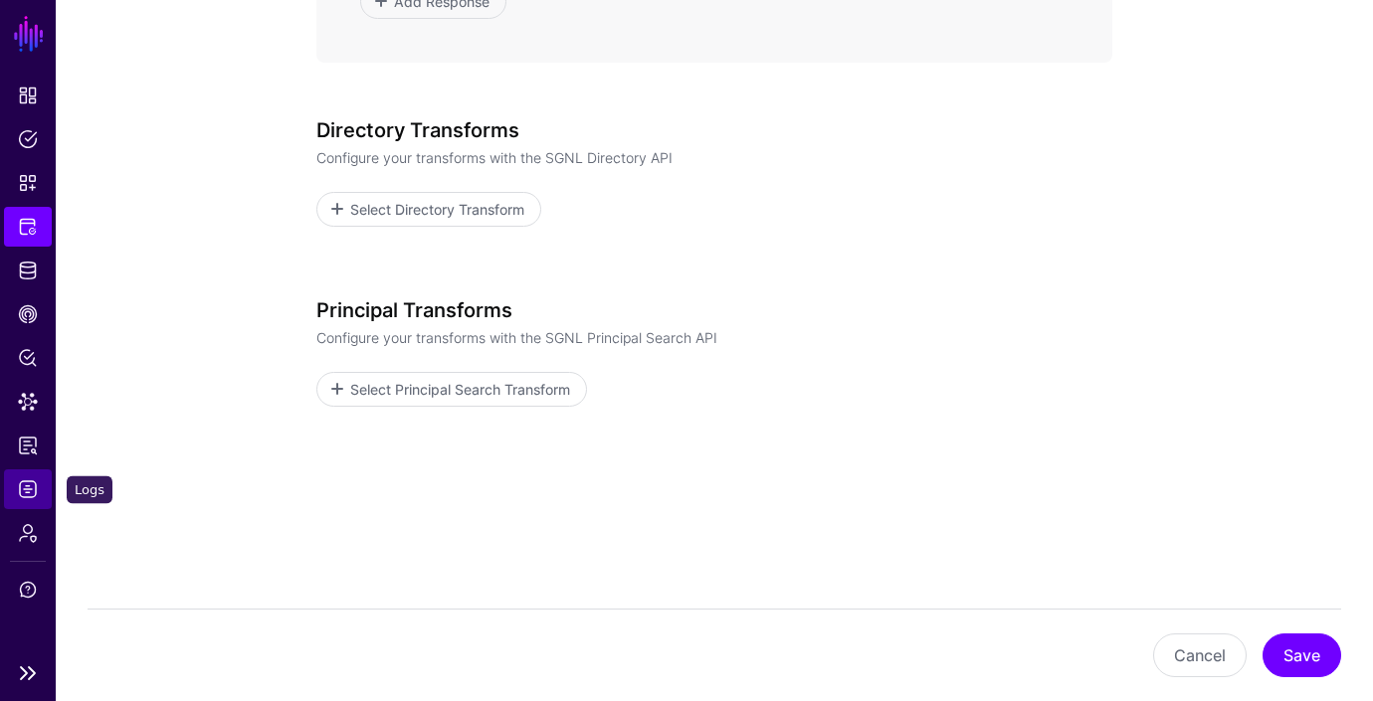
click at [30, 477] on link "Logs" at bounding box center [28, 489] width 48 height 40
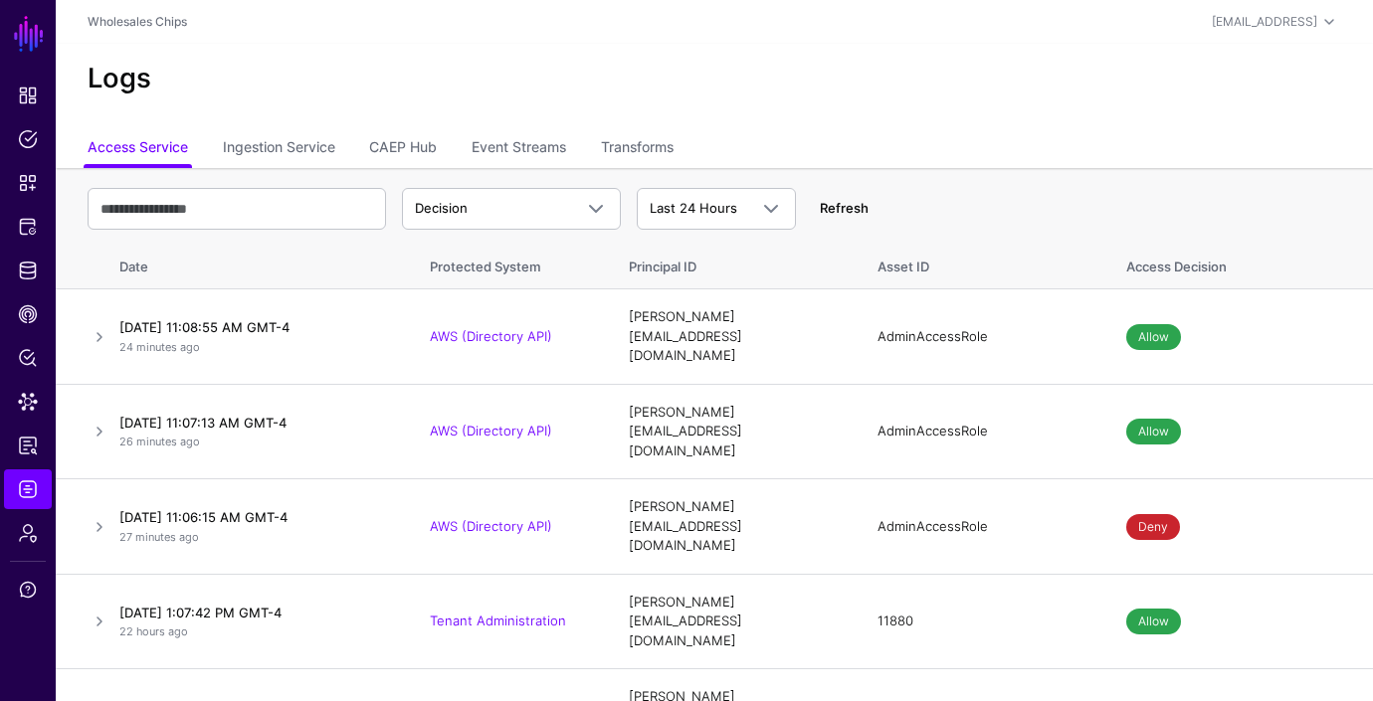
click at [825, 210] on link "Refresh" at bounding box center [844, 208] width 49 height 16
